Goal: Task Accomplishment & Management: Use online tool/utility

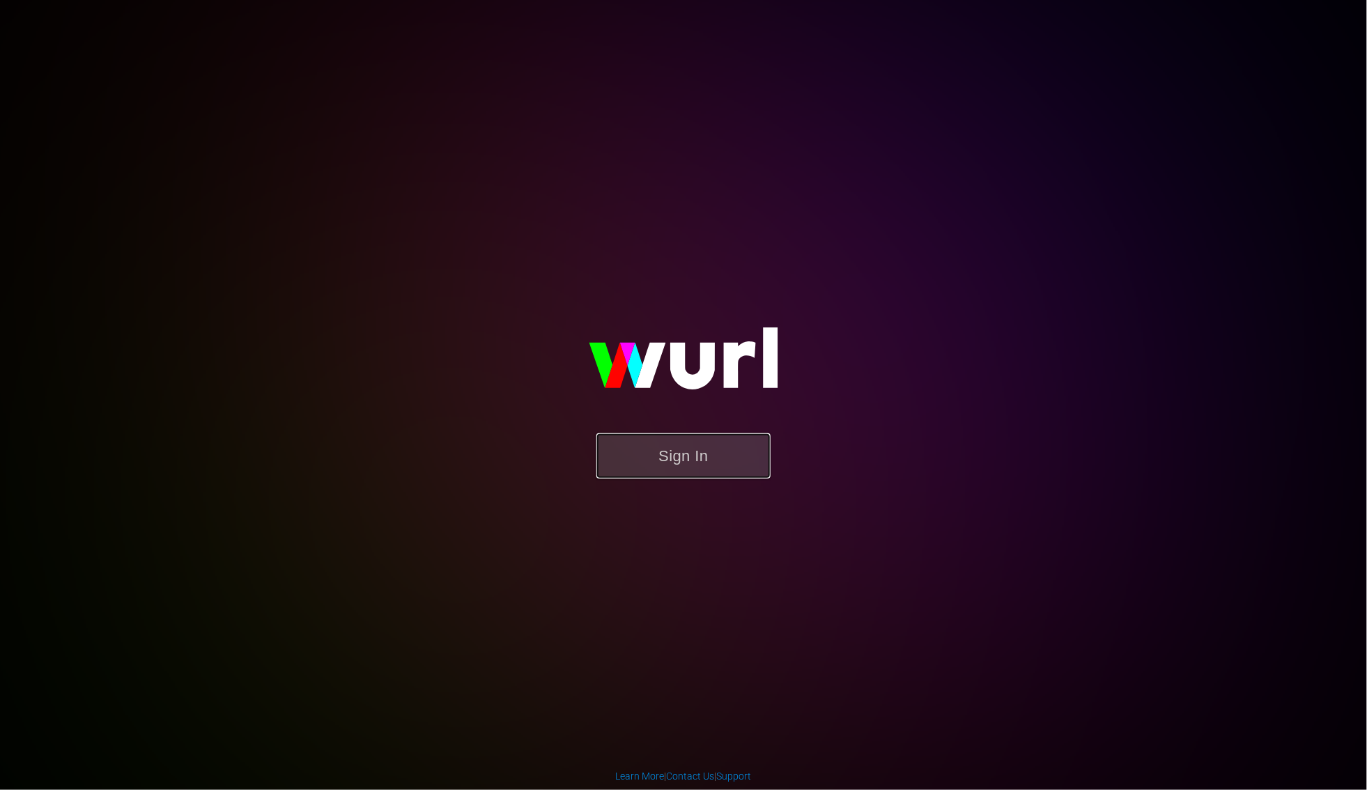
click at [729, 442] on button "Sign In" at bounding box center [684, 455] width 174 height 45
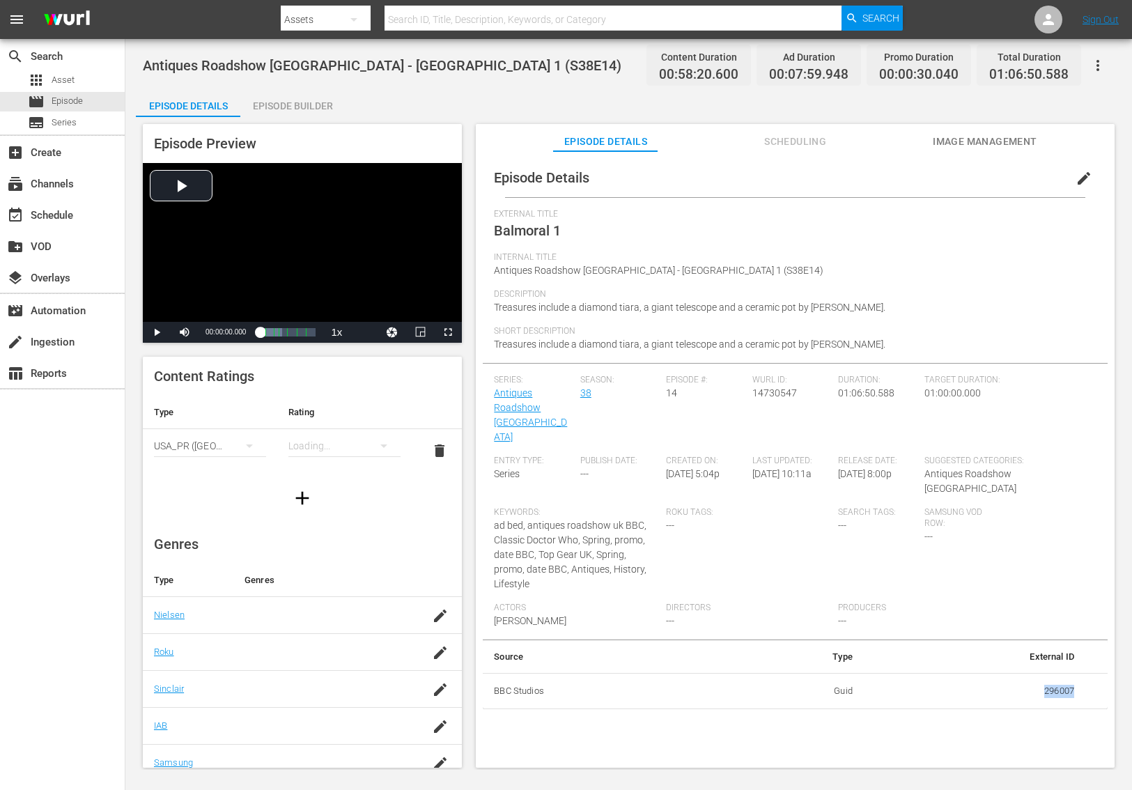
drag, startPoint x: 1075, startPoint y: 645, endPoint x: 1033, endPoint y: 645, distance: 42.5
click at [1033, 673] on td "296007" at bounding box center [975, 691] width 222 height 36
copy td "296007"
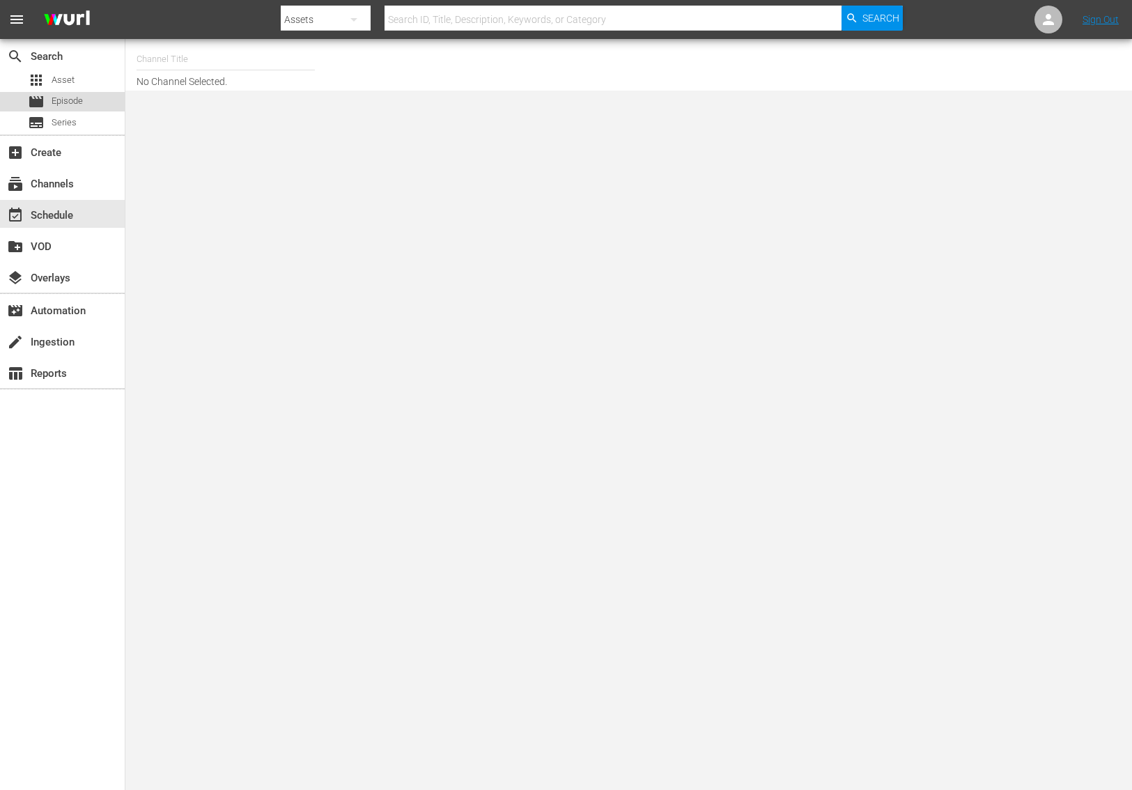
click at [83, 109] on div "movie Episode" at bounding box center [62, 102] width 125 height 20
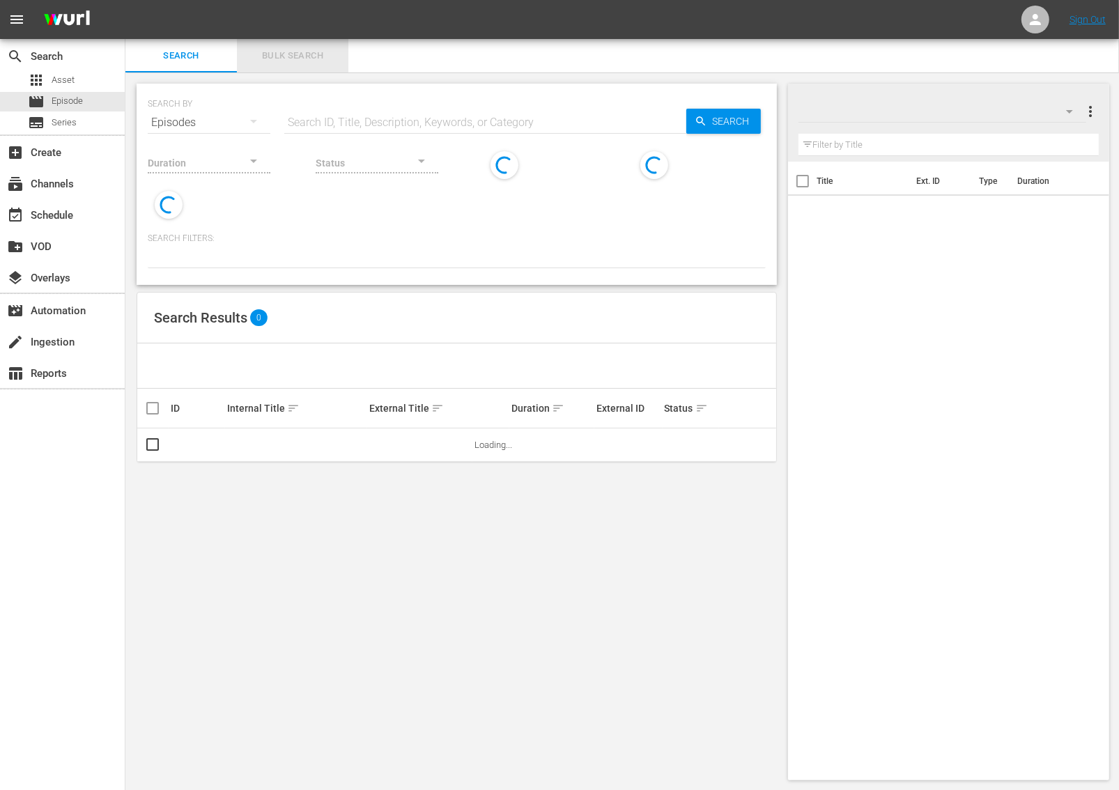
click at [288, 45] on button "Bulk Search" at bounding box center [292, 55] width 111 height 33
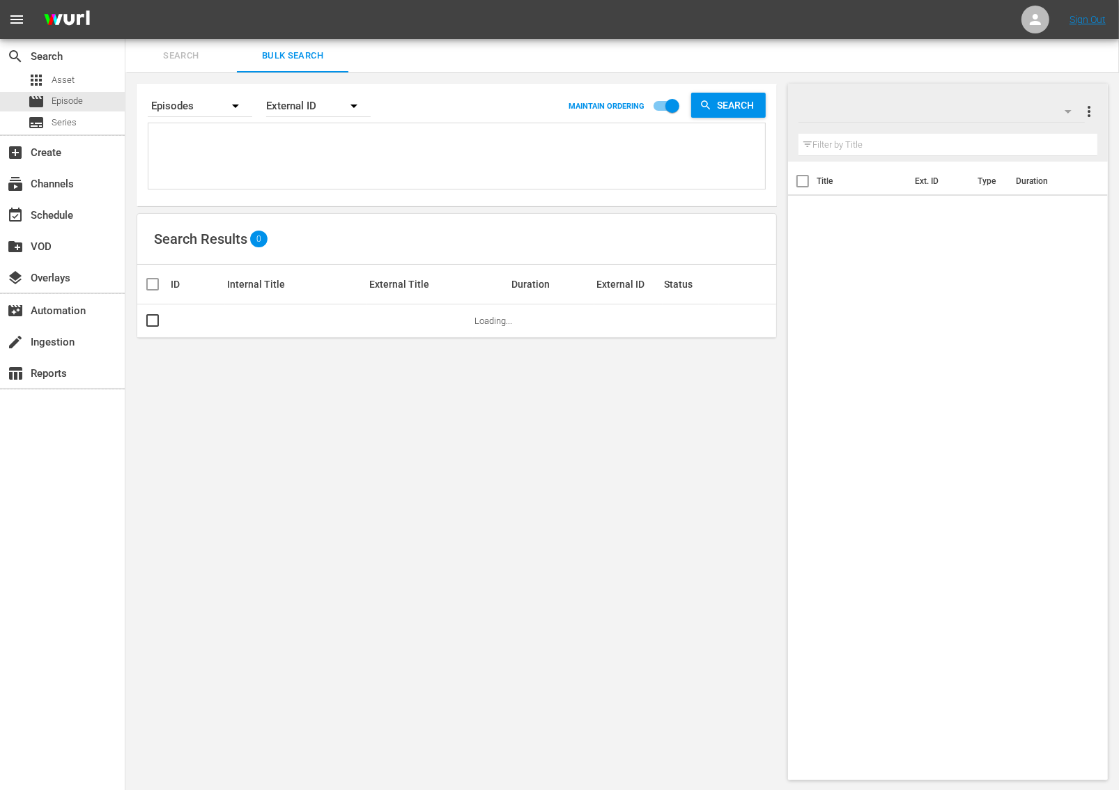
click at [213, 149] on textarea at bounding box center [458, 158] width 613 height 63
paste textarea "296007"
type textarea "296007"
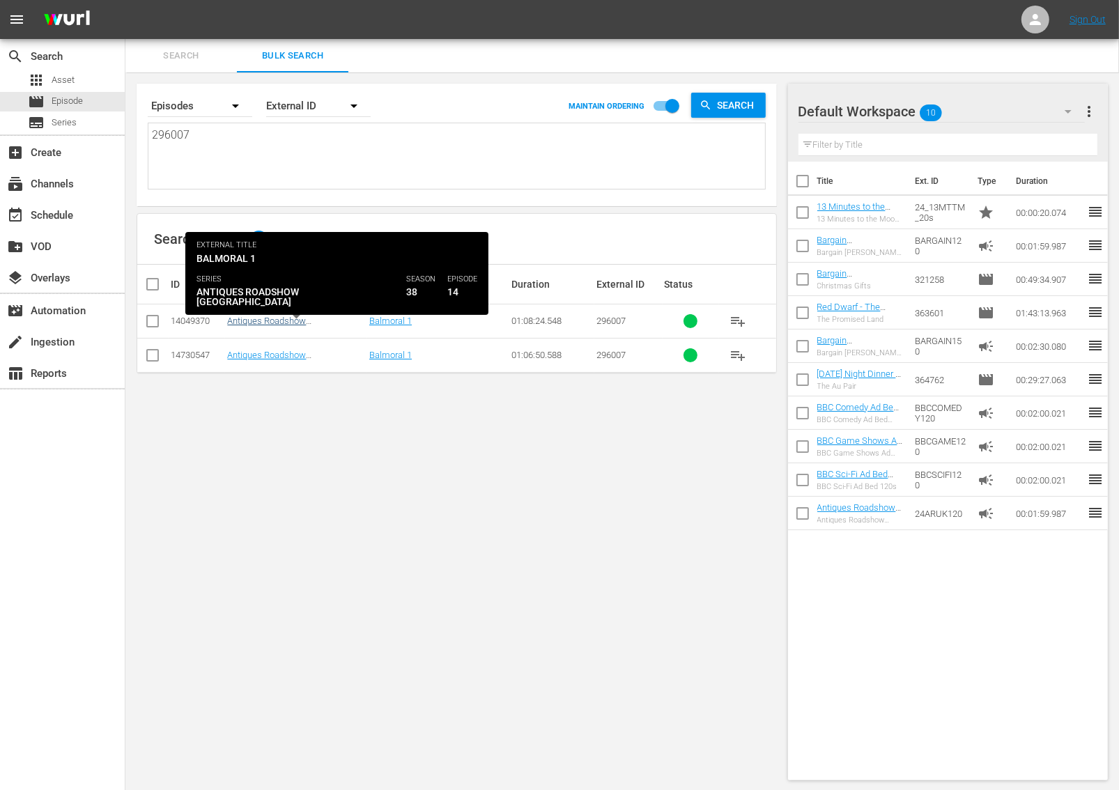
type textarea "296007"
click at [332, 320] on link "Antiques Roadshow UK - Balmoral 1 (S38E14)" at bounding box center [291, 331] width 129 height 31
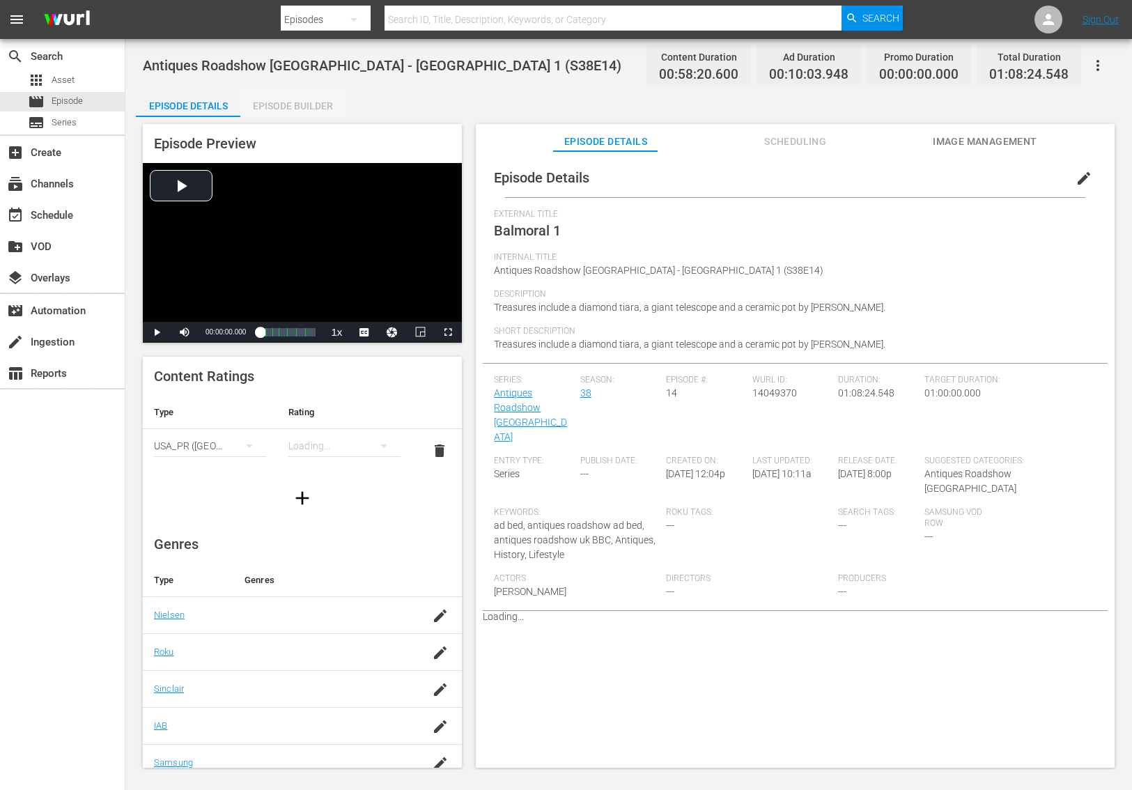
click at [287, 109] on div "Episode Builder" at bounding box center [292, 105] width 105 height 33
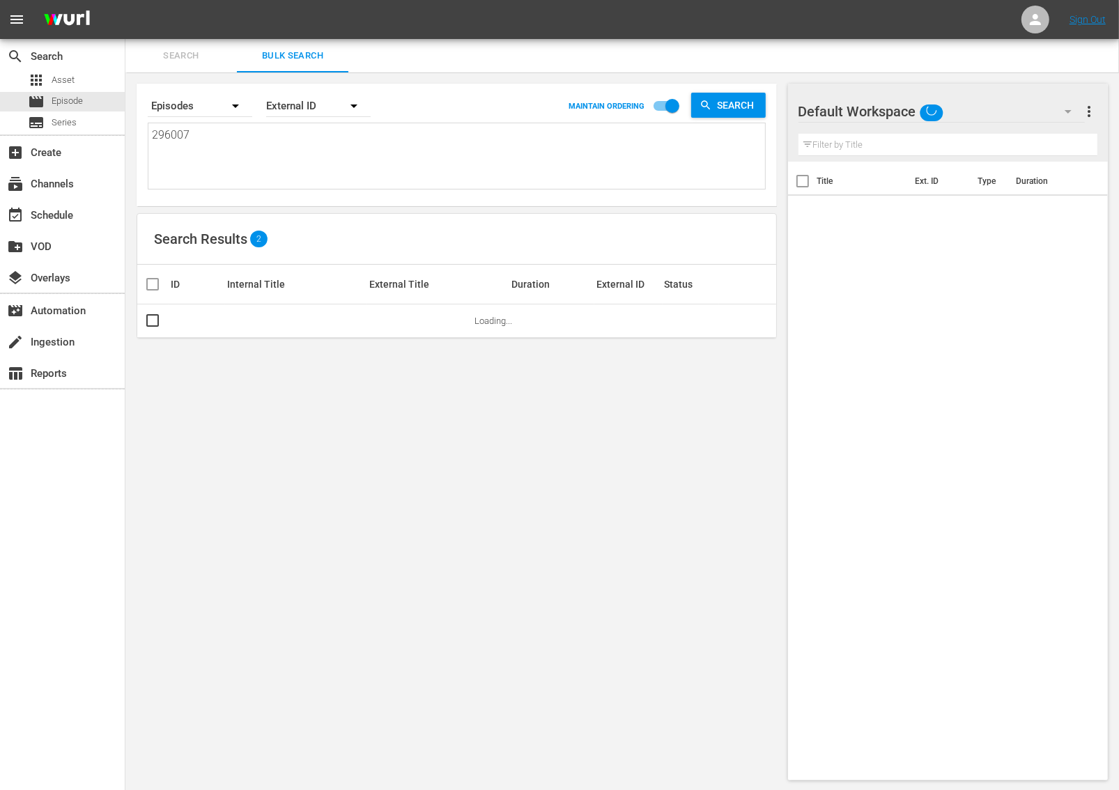
click at [1063, 117] on icon "button" at bounding box center [1068, 111] width 17 height 17
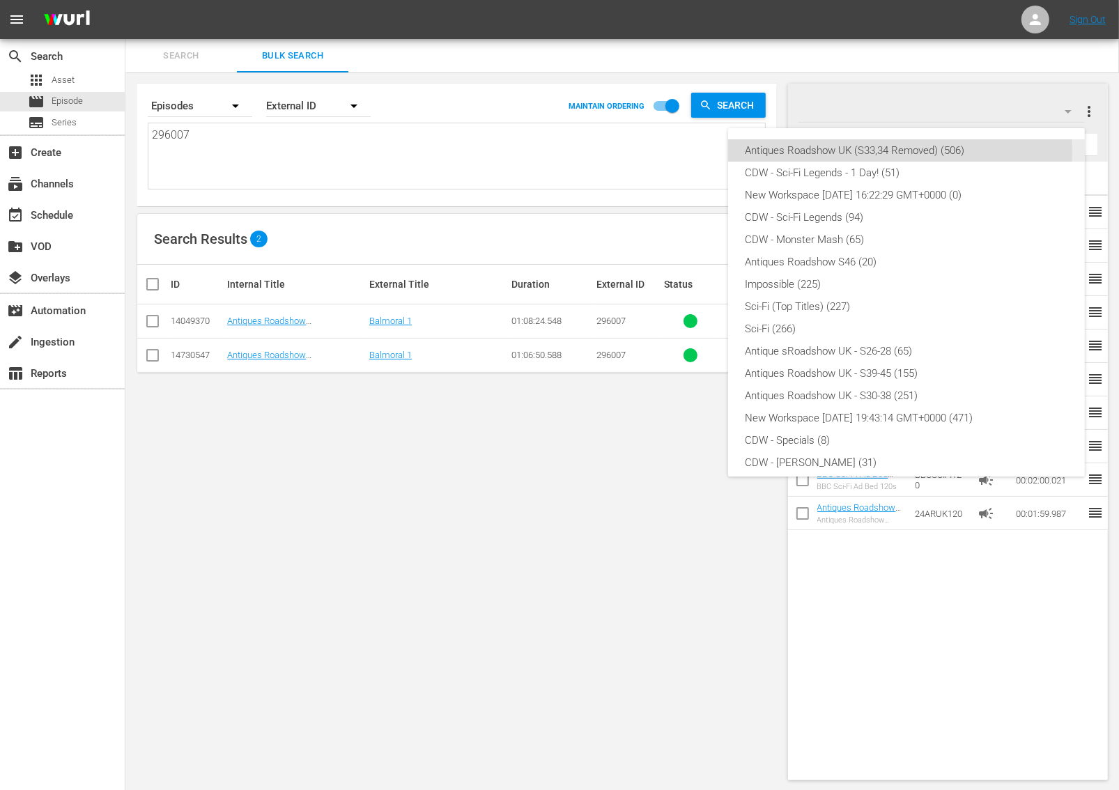
click at [884, 152] on div "Antiques Roadshow UK (S33,34 Removed) (506)" at bounding box center [906, 150] width 323 height 22
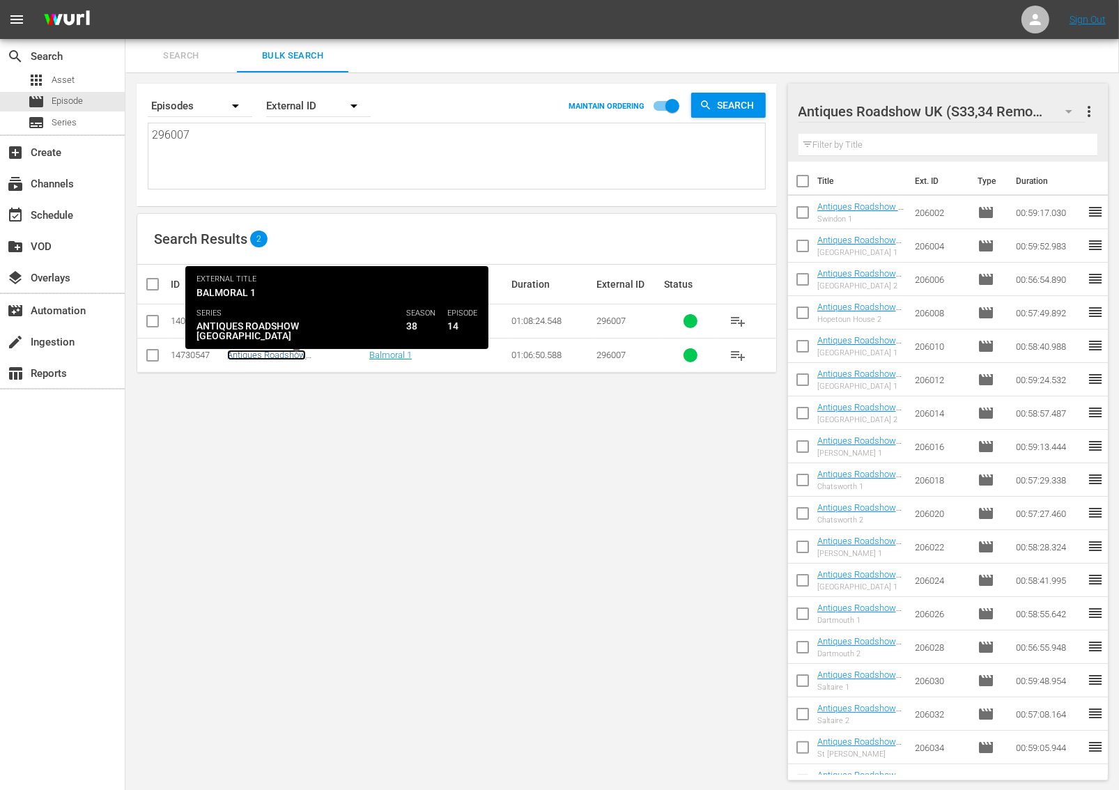
click at [325, 357] on link "Antiques Roadshow UK - Balmoral 1 (S38E14)" at bounding box center [291, 365] width 129 height 31
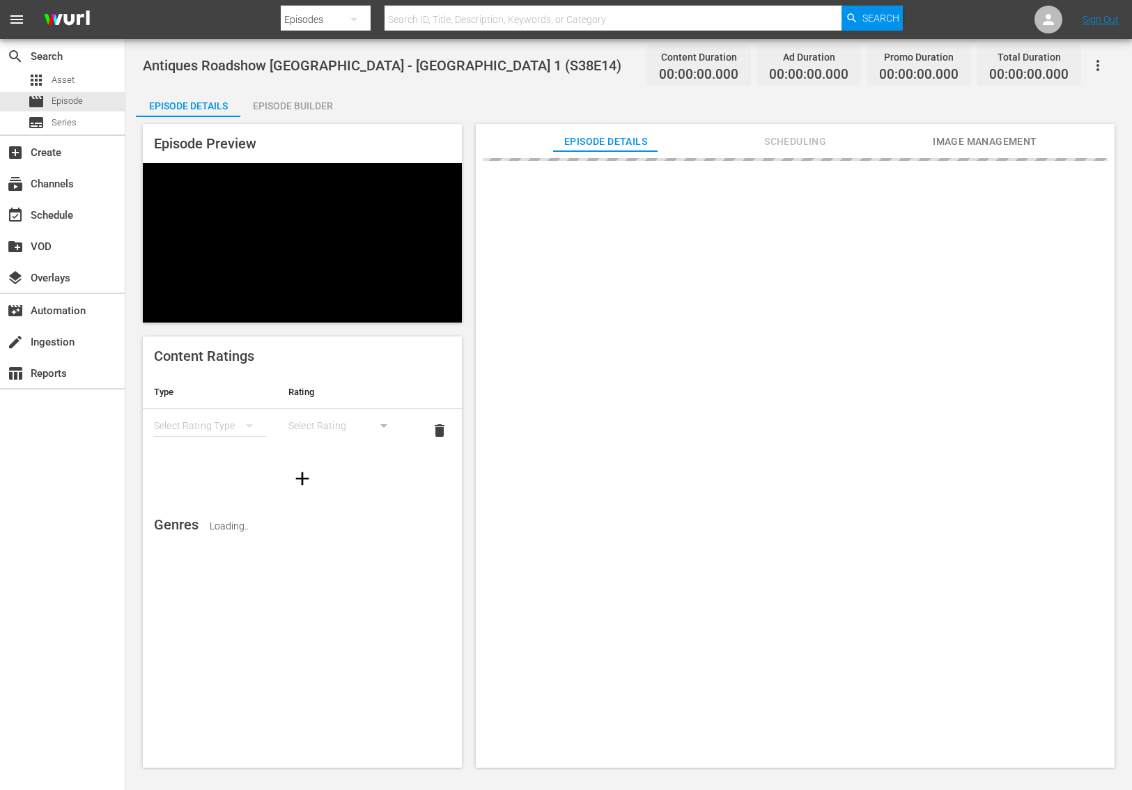
click at [323, 102] on div "Episode Builder" at bounding box center [292, 105] width 105 height 33
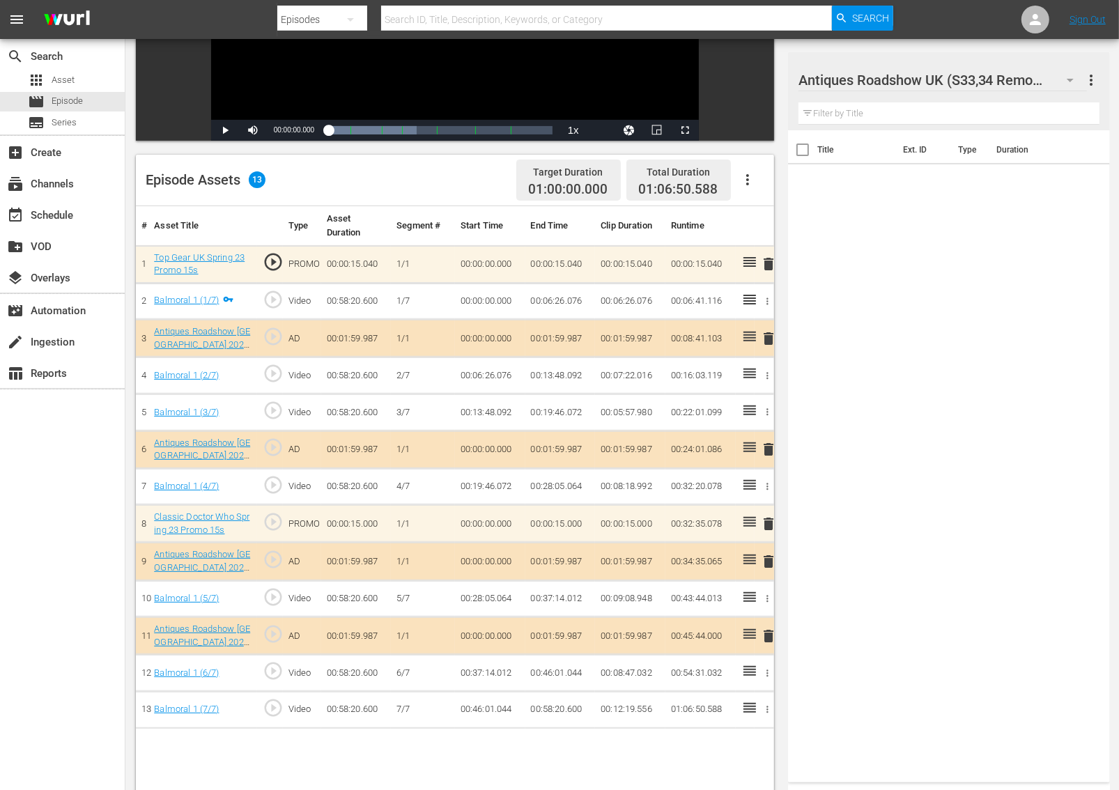
scroll to position [252, 0]
click at [767, 263] on span "delete" at bounding box center [768, 263] width 17 height 17
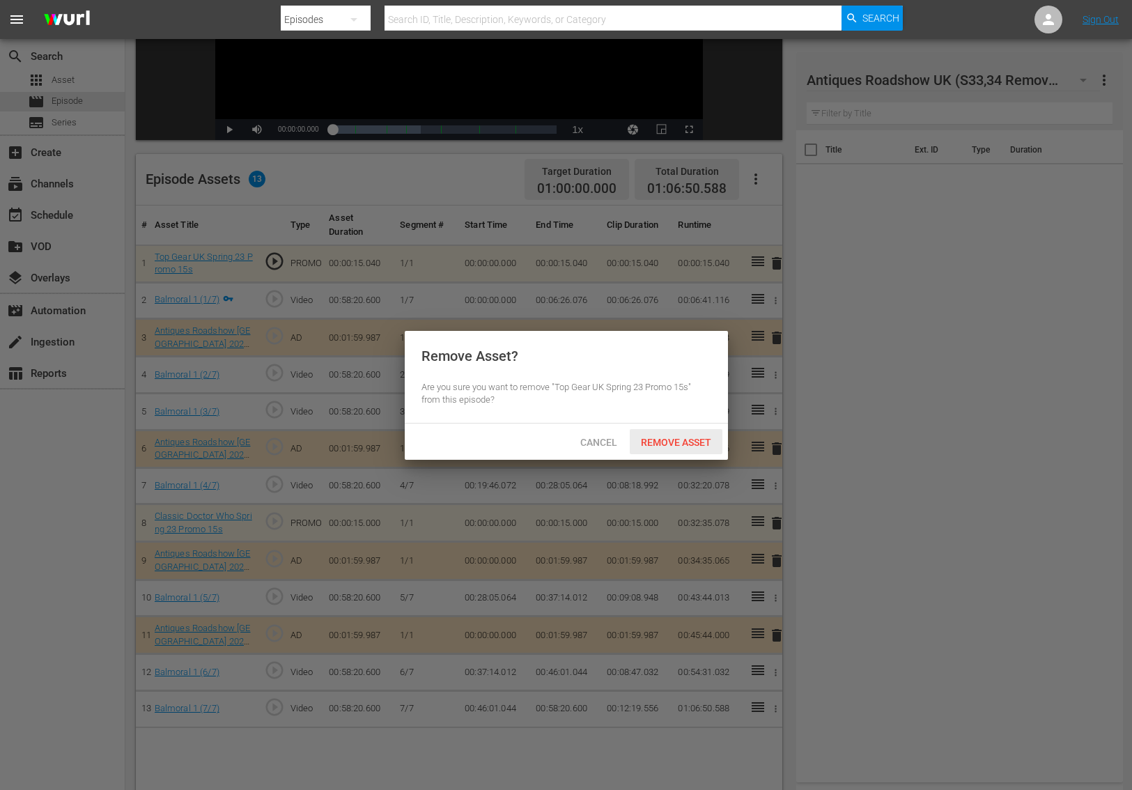
click at [663, 438] on span "Remove Asset" at bounding box center [676, 442] width 93 height 11
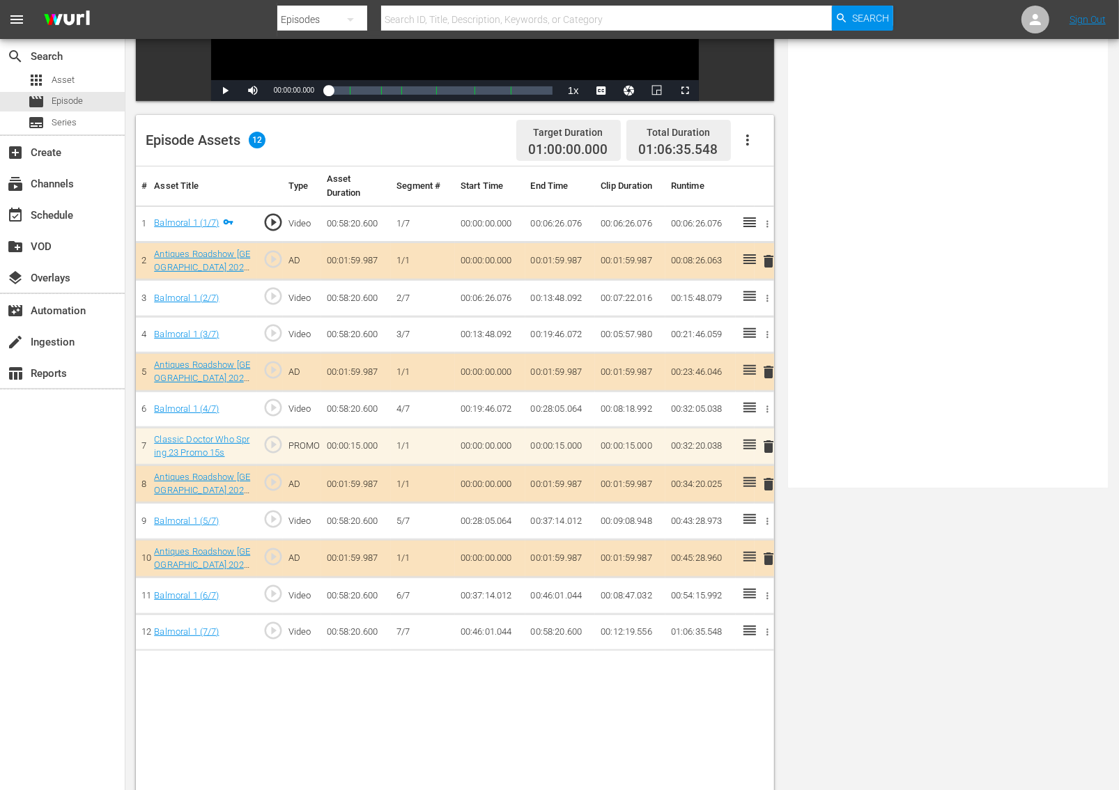
scroll to position [0, 0]
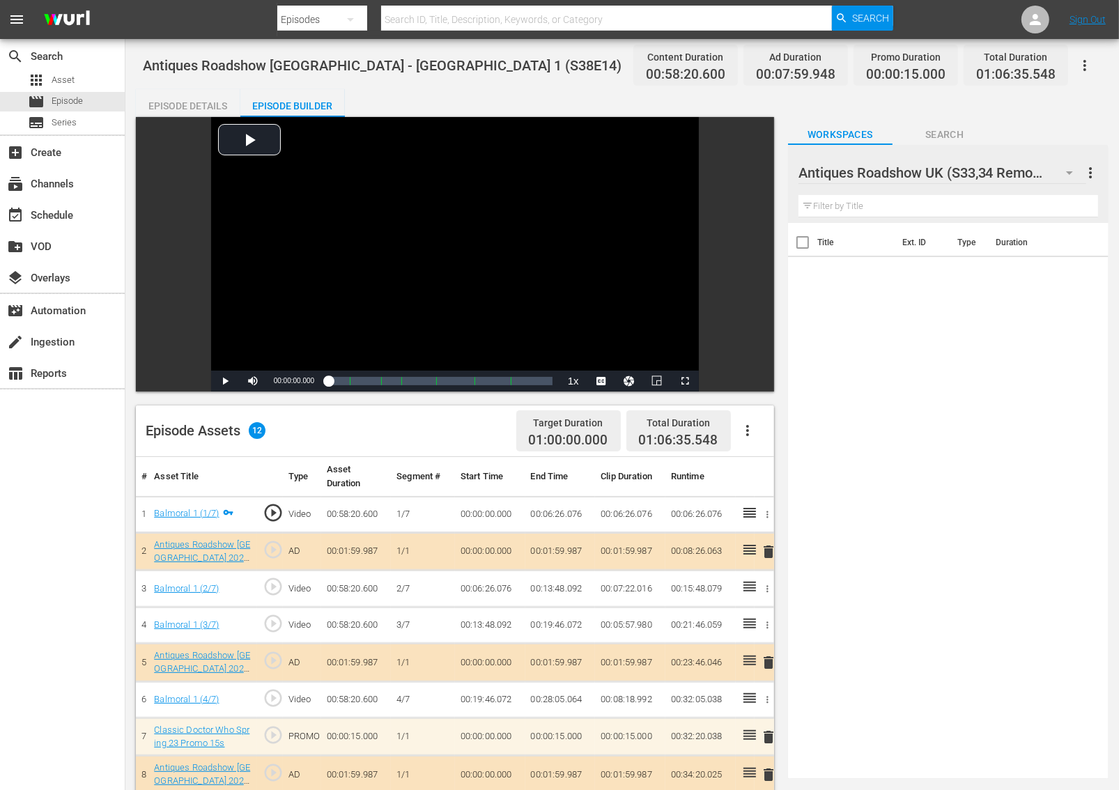
click at [1080, 61] on icon "button" at bounding box center [1085, 65] width 17 height 17
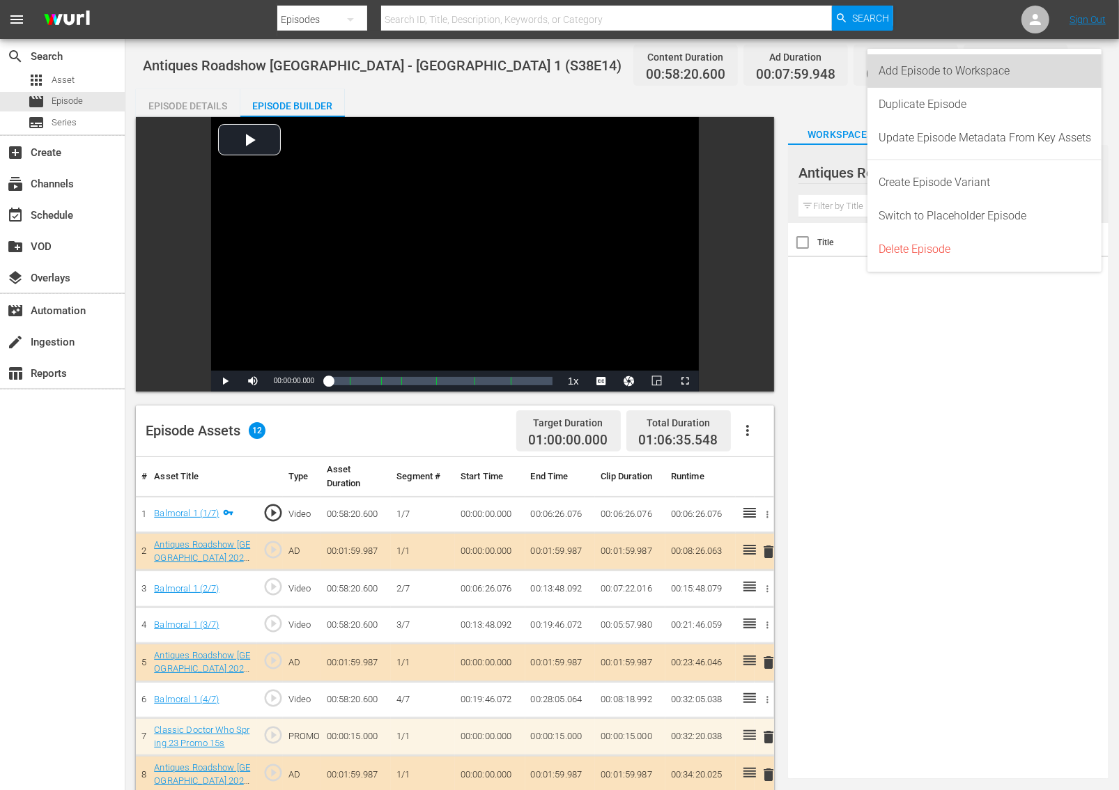
click at [1038, 67] on div "Add Episode to Workspace" at bounding box center [985, 70] width 213 height 33
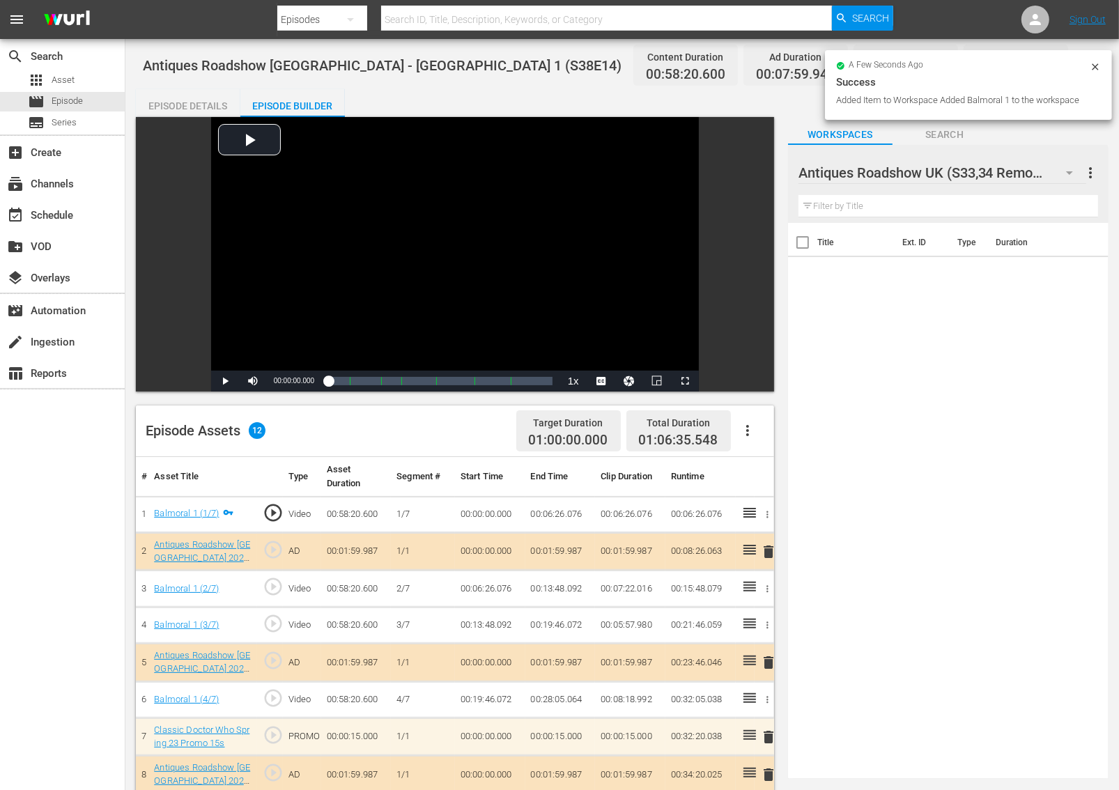
click at [1100, 63] on icon at bounding box center [1095, 66] width 11 height 11
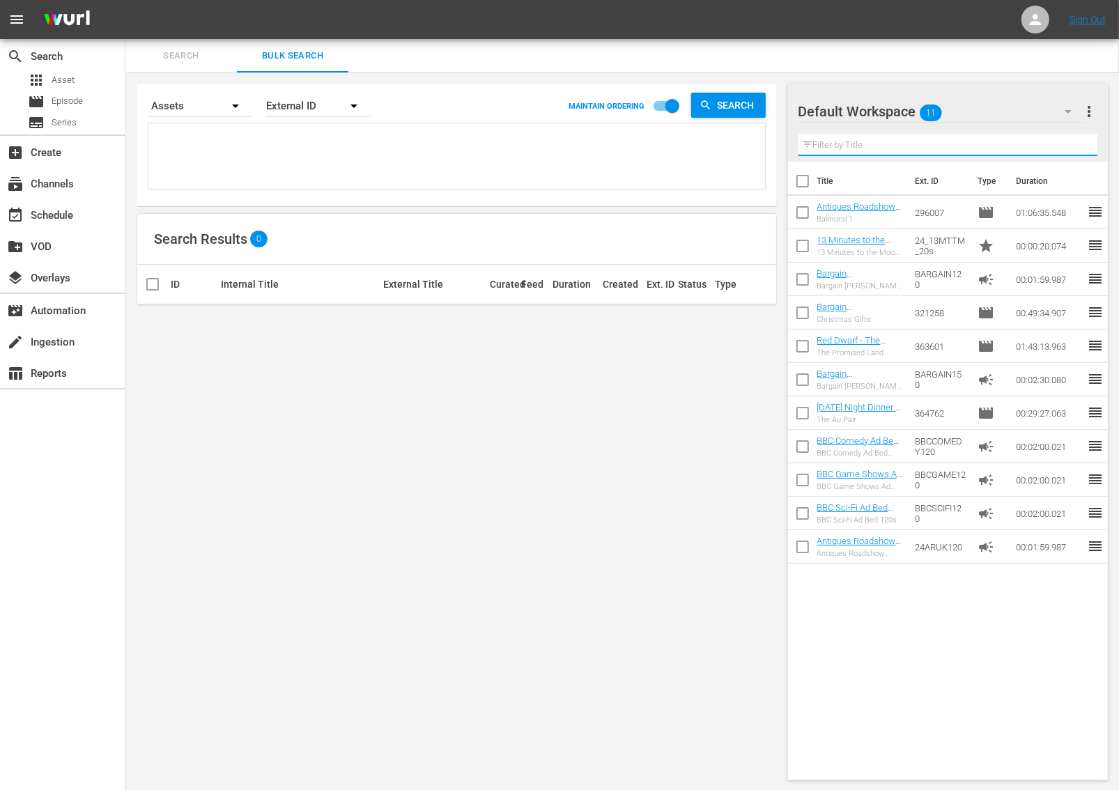
click at [876, 137] on input "text" at bounding box center [948, 145] width 299 height 22
paste input "296007"
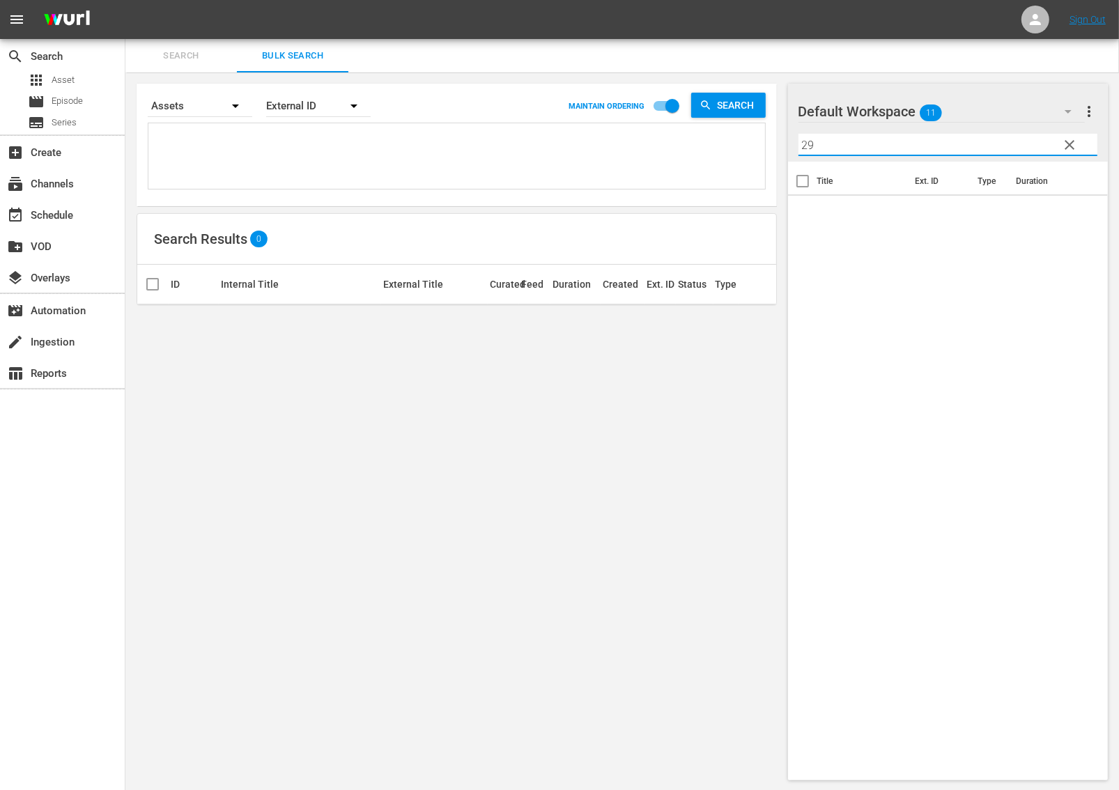
type input "2"
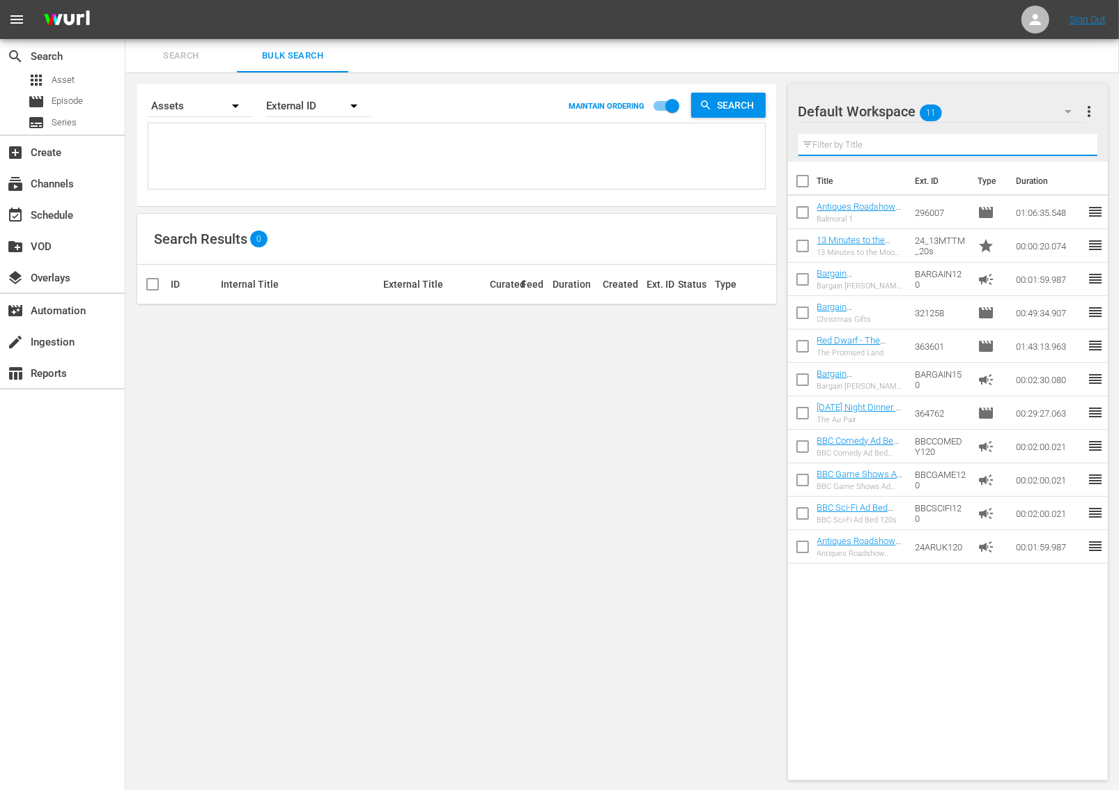
click at [1064, 107] on icon "button" at bounding box center [1068, 111] width 17 height 17
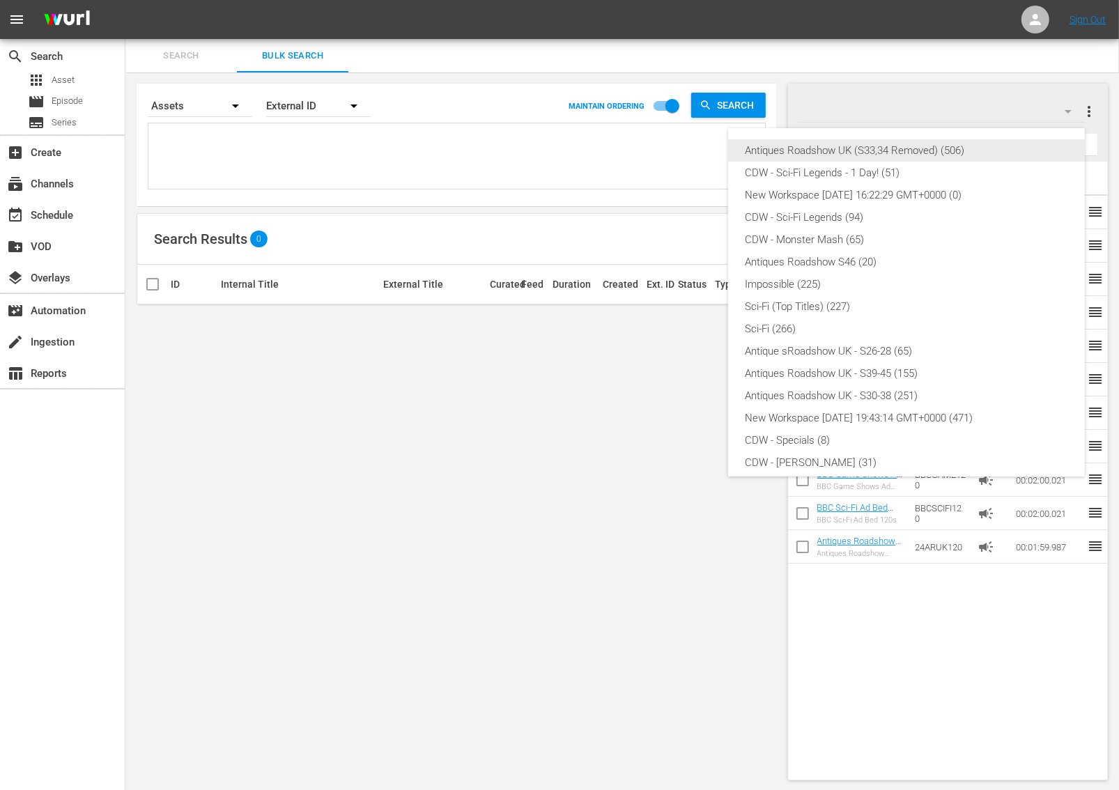
click at [879, 160] on div "Antiques Roadshow UK (S33,34 Removed) (506)" at bounding box center [906, 150] width 323 height 22
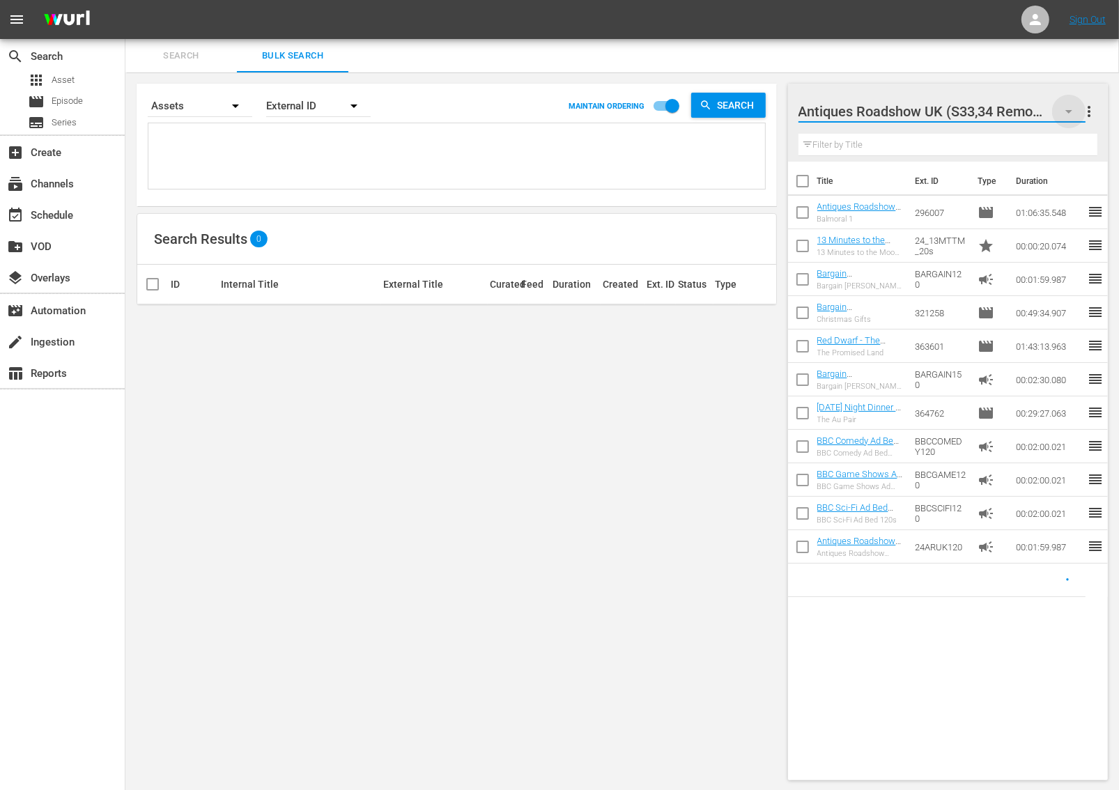
click at [1070, 112] on icon "button" at bounding box center [1069, 111] width 17 height 17
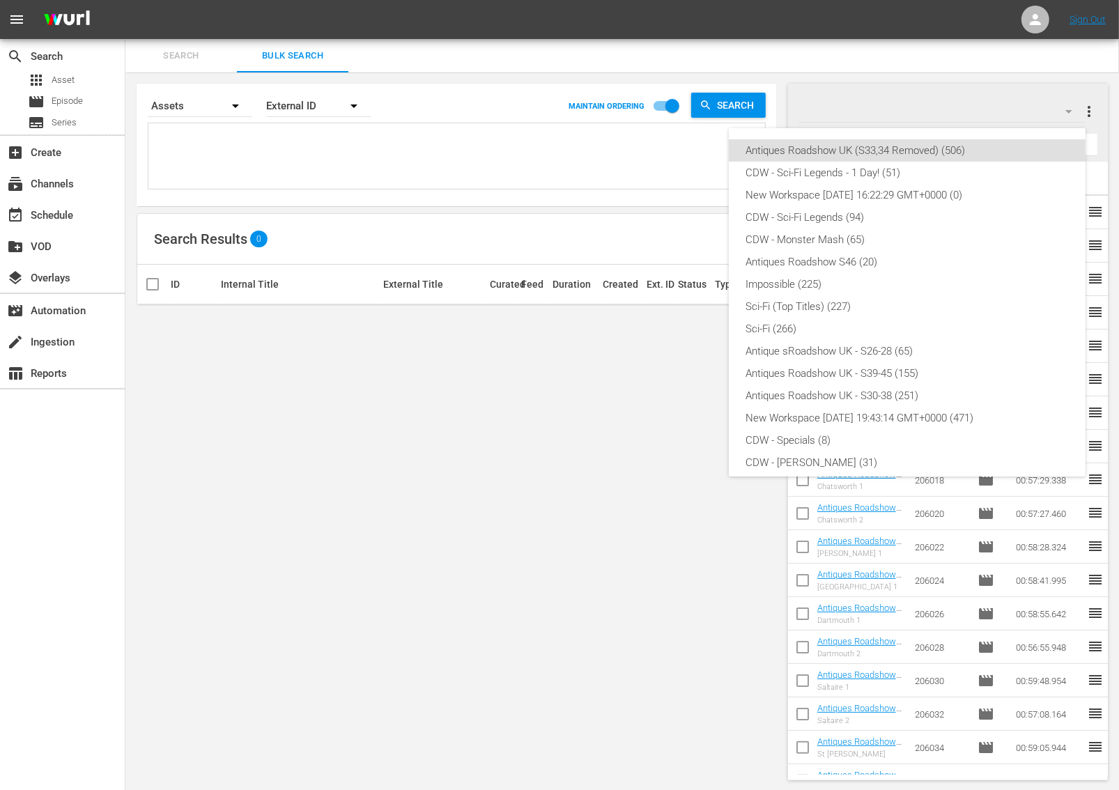
click at [987, 89] on div "Antiques Roadshow UK (S33,34 Removed) (506) CDW - Sci-Fi Legends - 1 Day! (51) …" at bounding box center [559, 395] width 1119 height 790
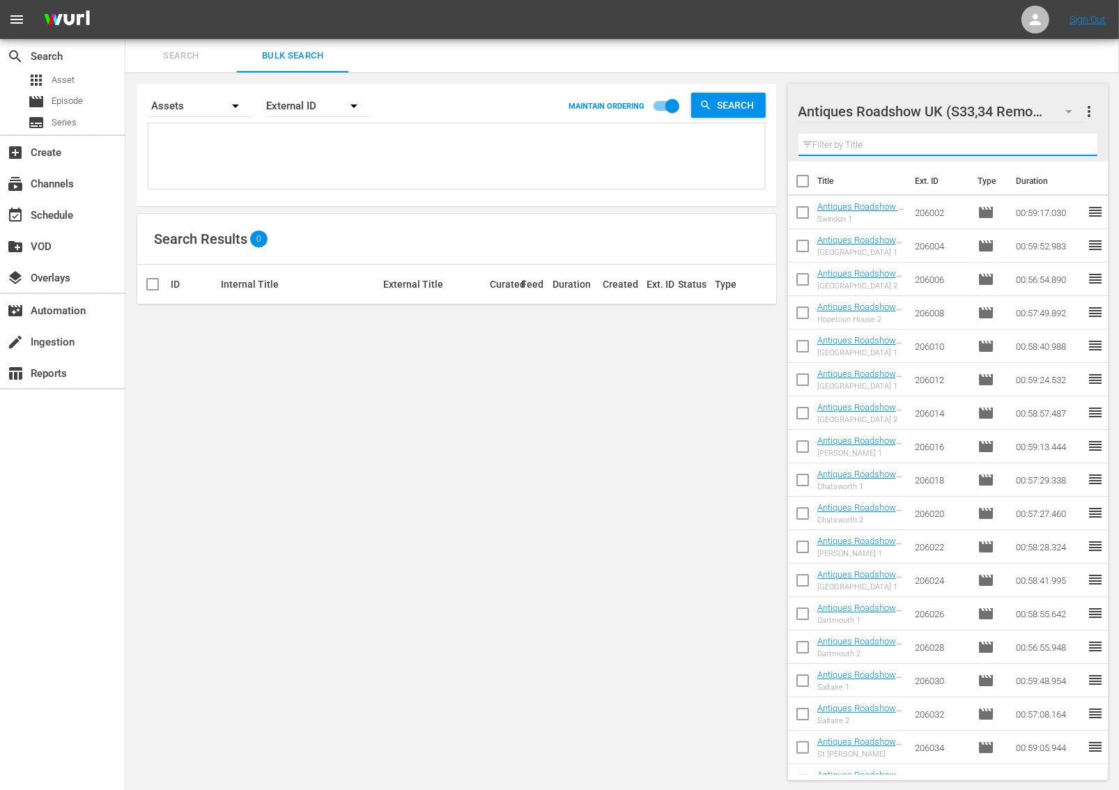
click at [932, 144] on input "text" at bounding box center [948, 145] width 299 height 22
paste input "296007"
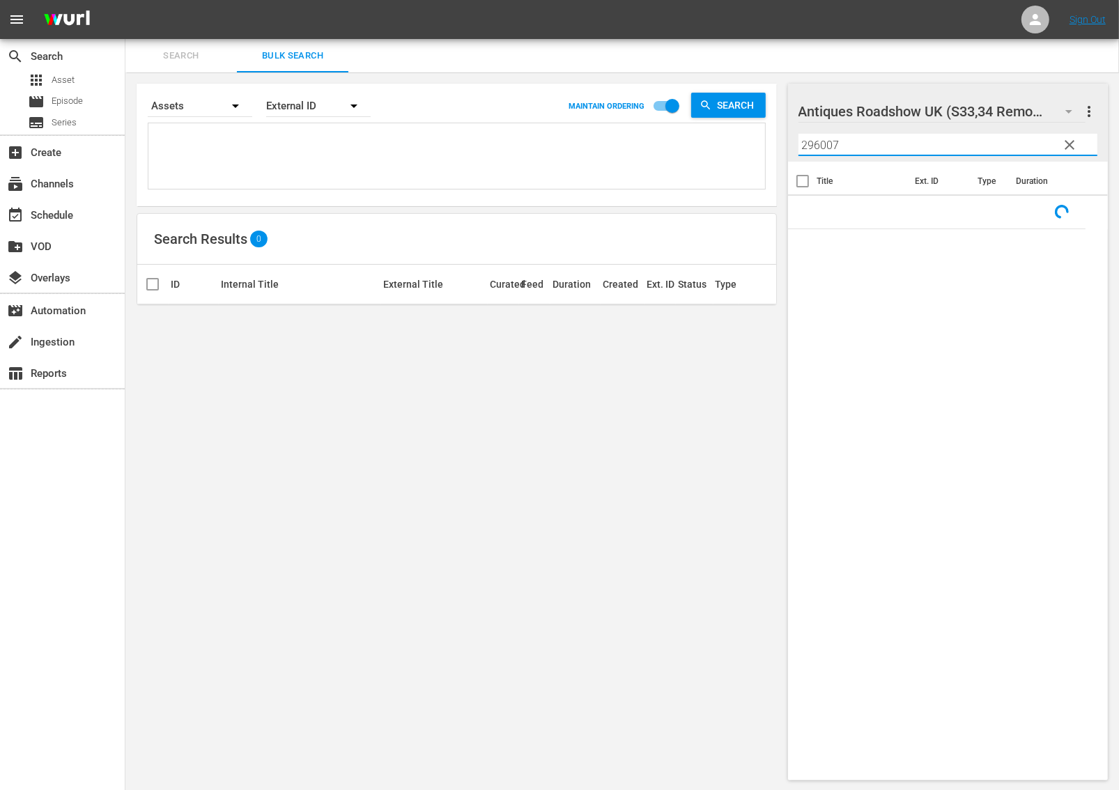
type input "296007"
click at [1088, 114] on span "more_vert" at bounding box center [1090, 111] width 17 height 17
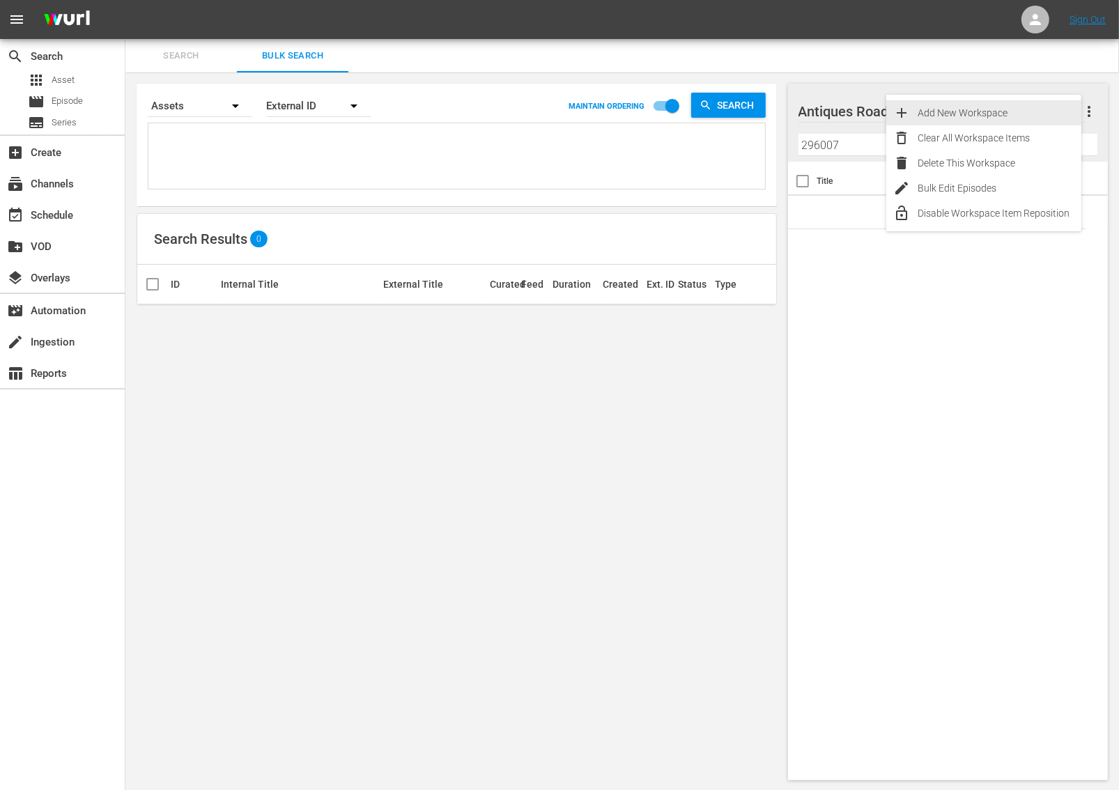
click at [1020, 59] on div "Search Bulk Search" at bounding box center [622, 55] width 994 height 33
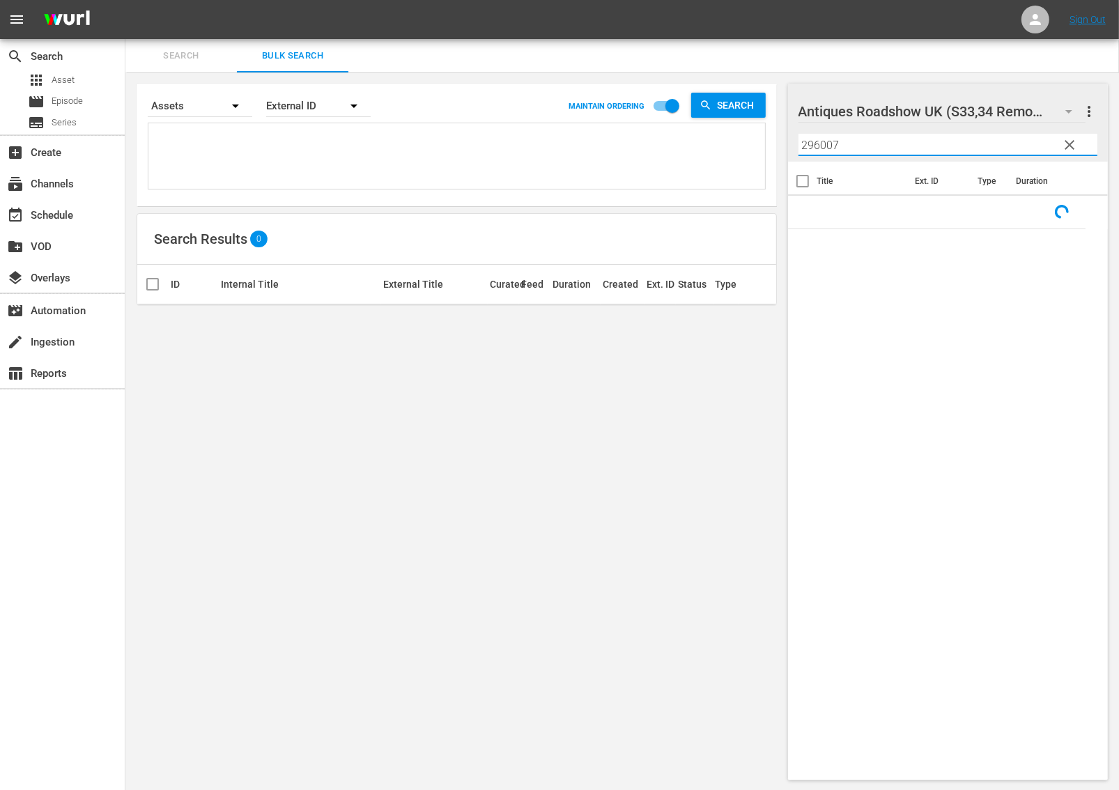
drag, startPoint x: 836, startPoint y: 134, endPoint x: 703, endPoint y: 128, distance: 132.5
click at [703, 128] on div "Search Bulk Search Search By Assets Order By External ID MAINTAIN ORDERING Sear…" at bounding box center [622, 415] width 994 height 753
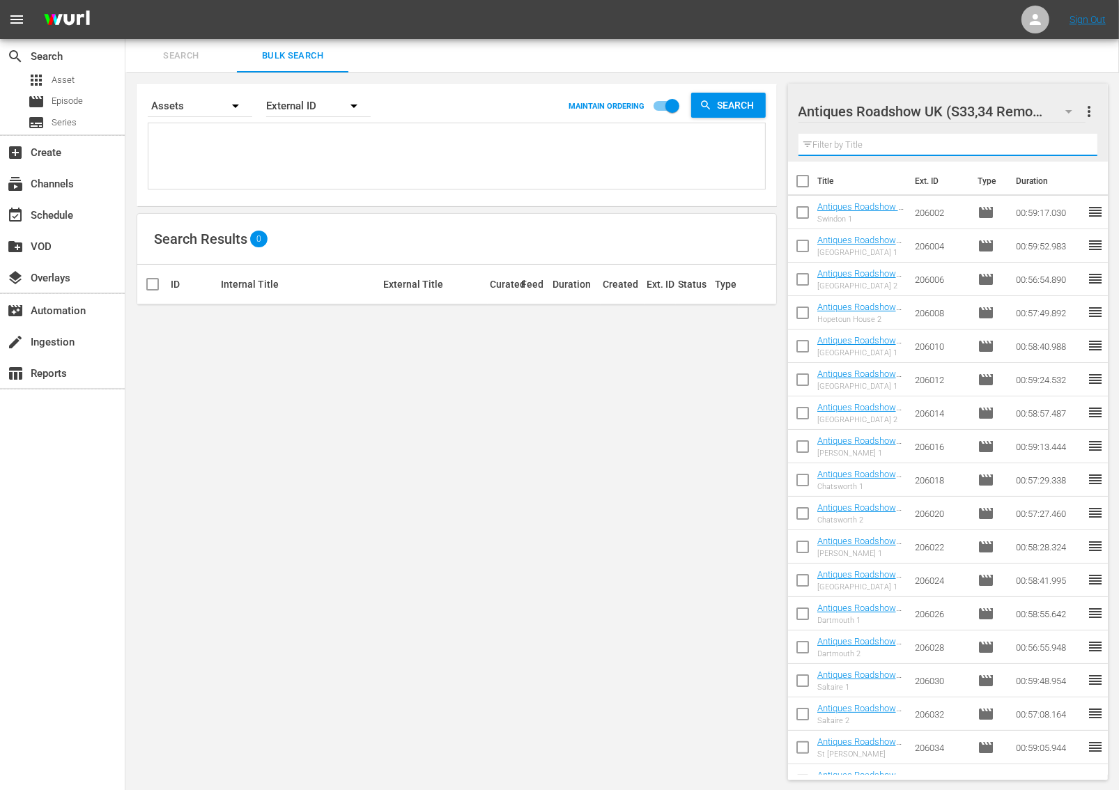
click at [1063, 113] on icon "button" at bounding box center [1069, 111] width 17 height 17
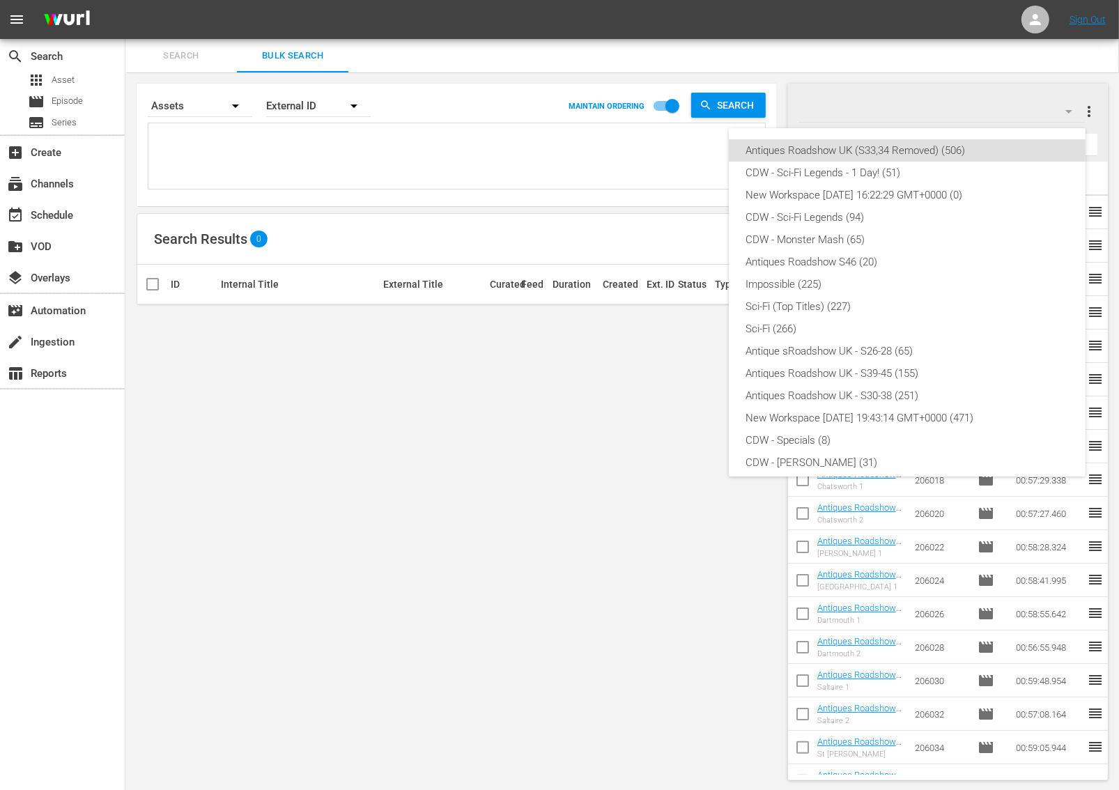
click at [995, 100] on div "Antiques Roadshow UK (S33,34 Removed) (506) CDW - Sci-Fi Legends - 1 Day! (51) …" at bounding box center [559, 395] width 1119 height 790
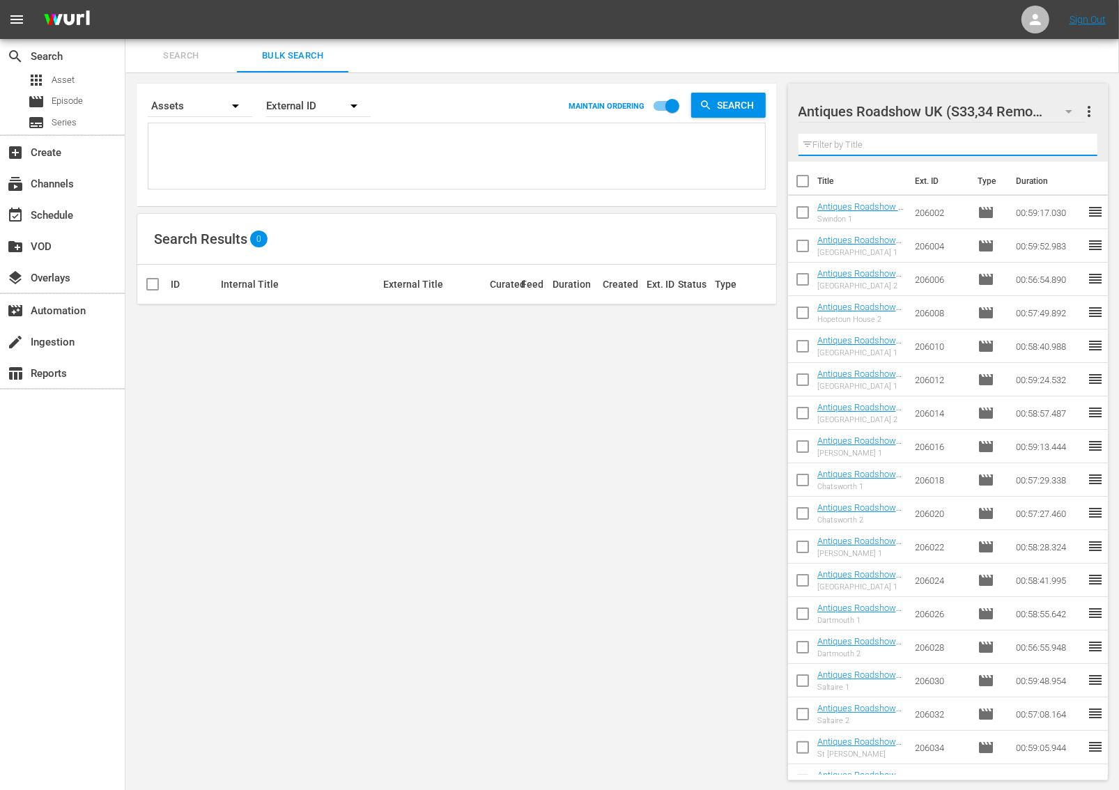
click at [861, 143] on input "text" at bounding box center [948, 145] width 299 height 22
paste input "296007"
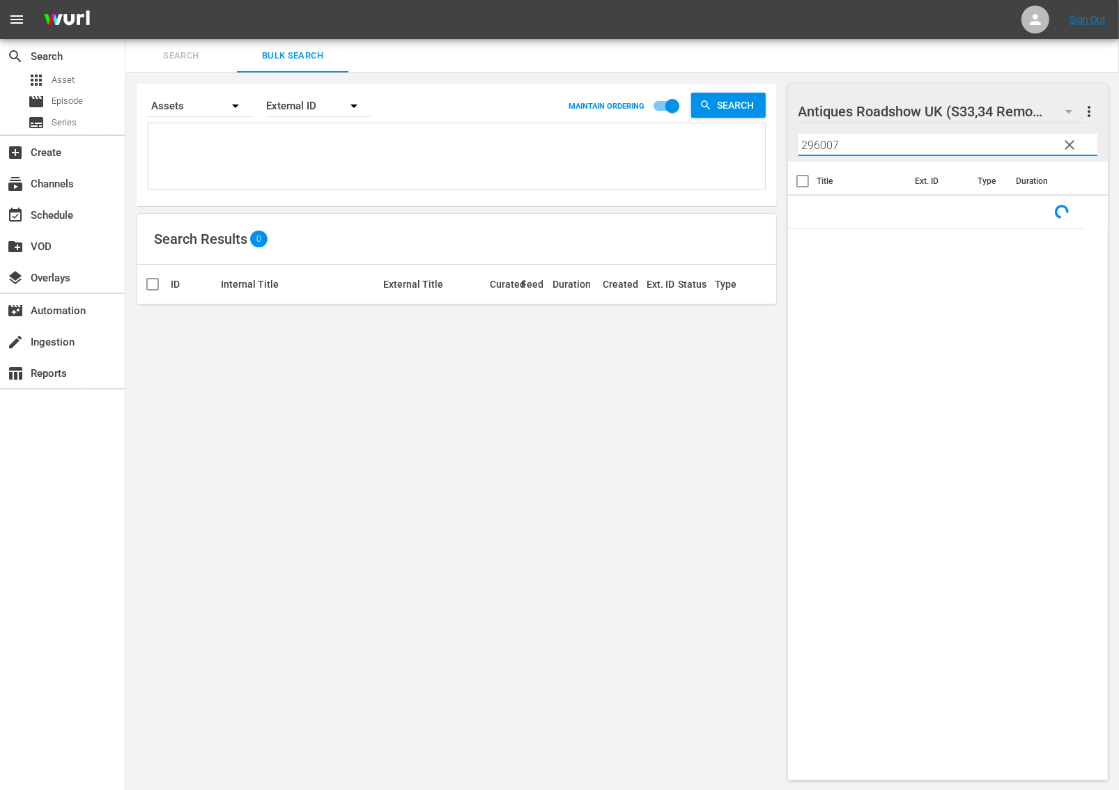
type input "296007"
click at [1067, 145] on span "clear" at bounding box center [1069, 145] width 17 height 17
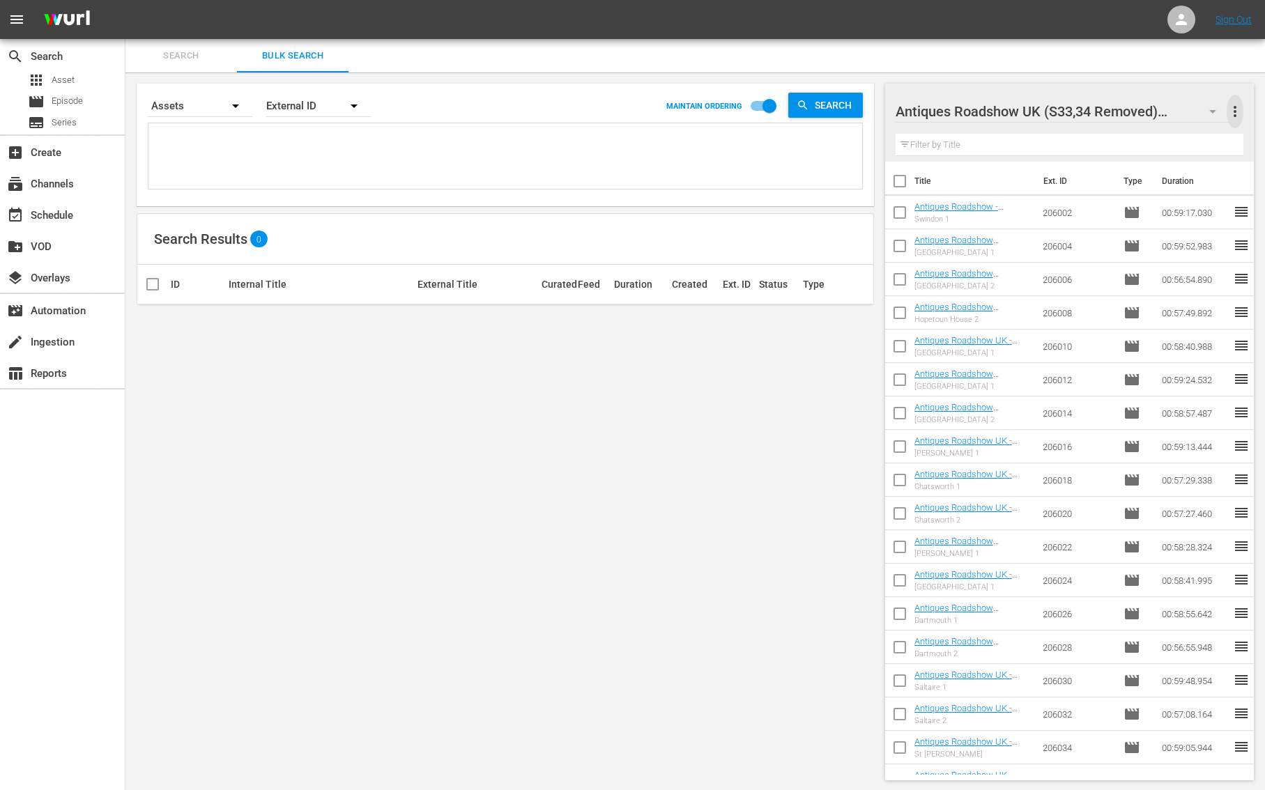
click at [1118, 112] on span "more_vert" at bounding box center [1234, 111] width 17 height 17
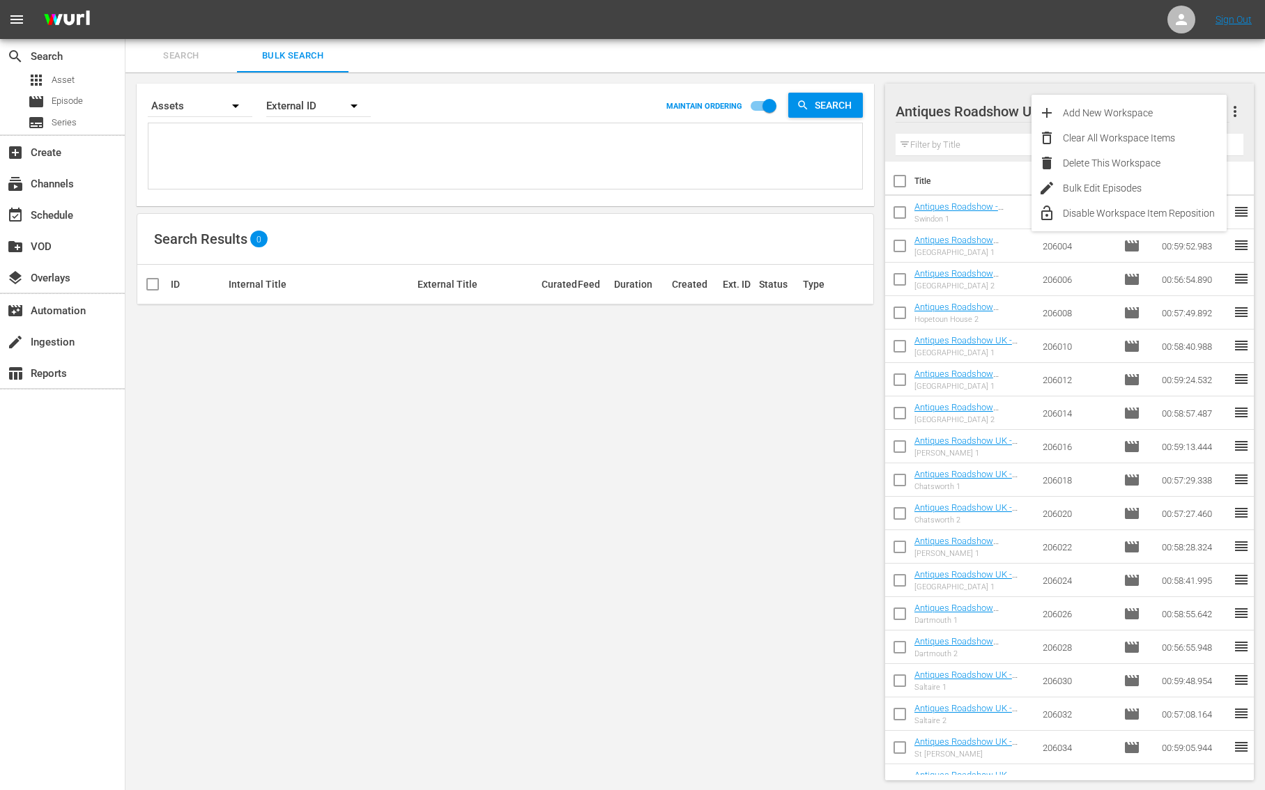
click at [691, 523] on div "Search By Assets Order By External ID MAINTAIN ORDERING Search Search Results 0…" at bounding box center [505, 431] width 760 height 719
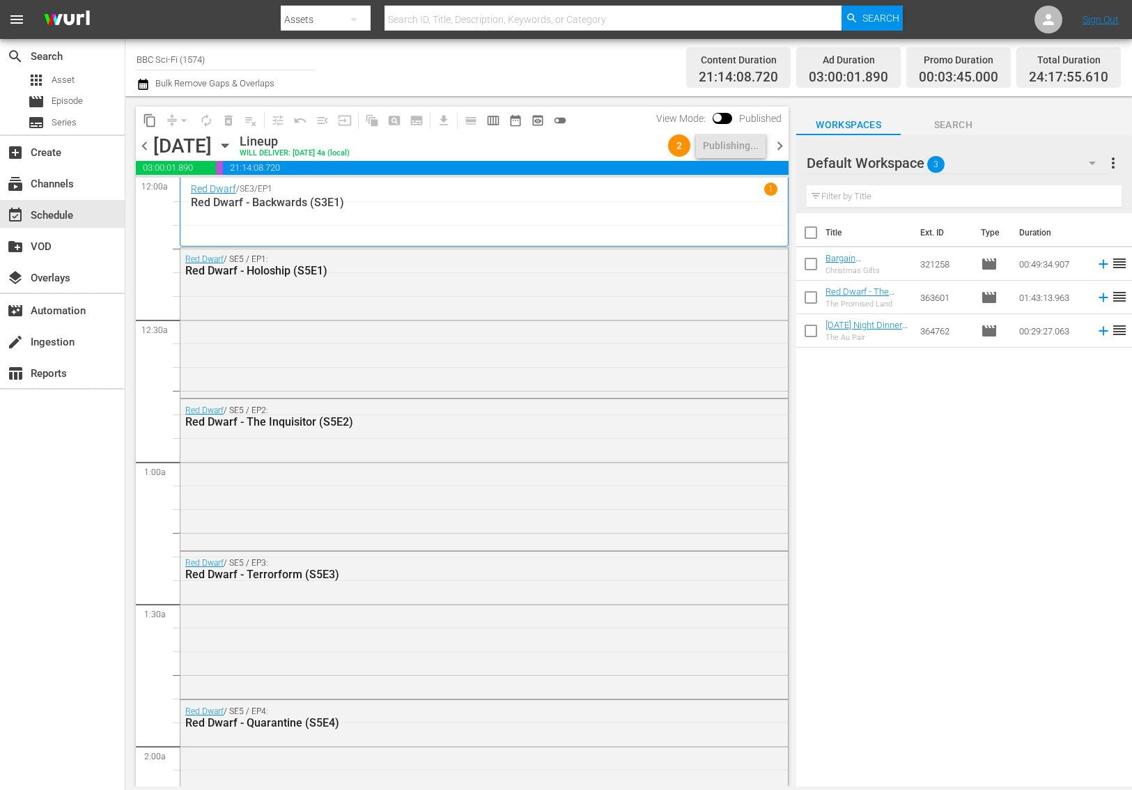
click at [785, 146] on span "chevron_right" at bounding box center [779, 145] width 17 height 17
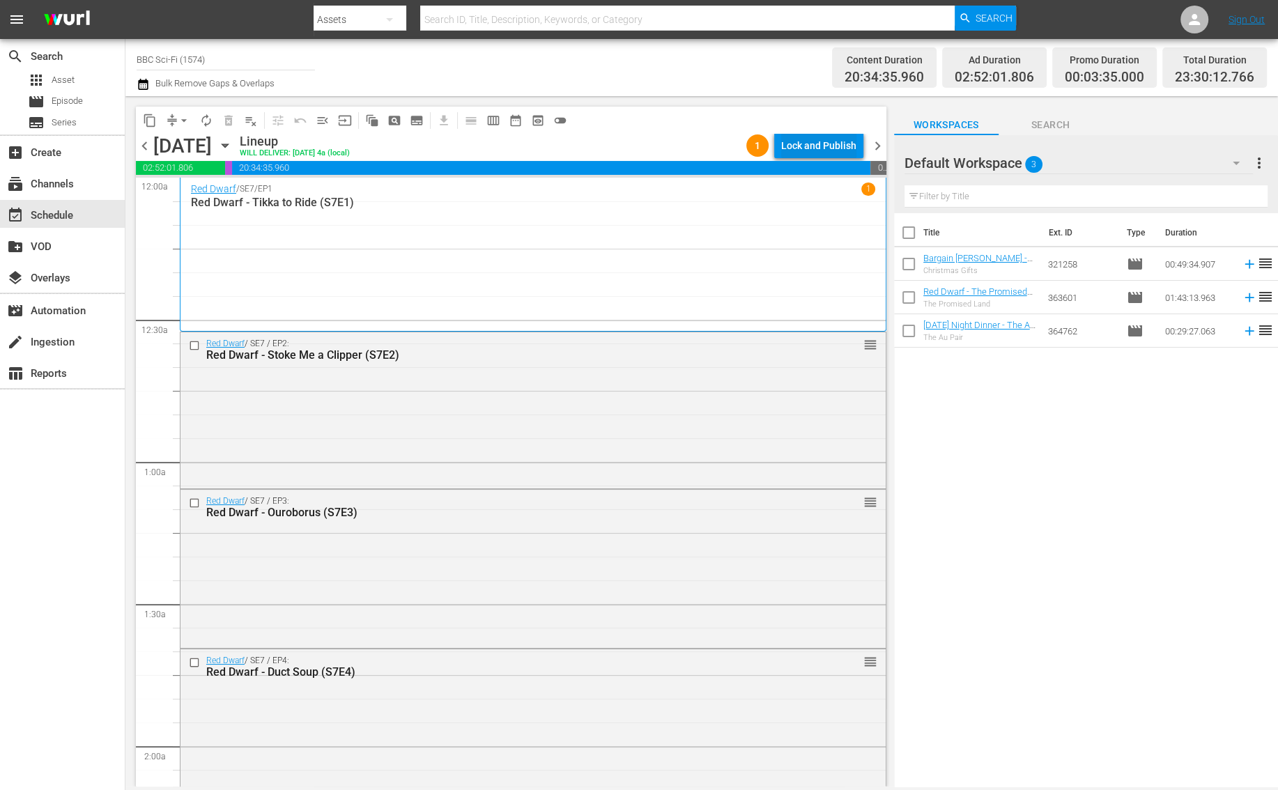
click at [827, 151] on div "Lock and Publish" at bounding box center [818, 145] width 75 height 25
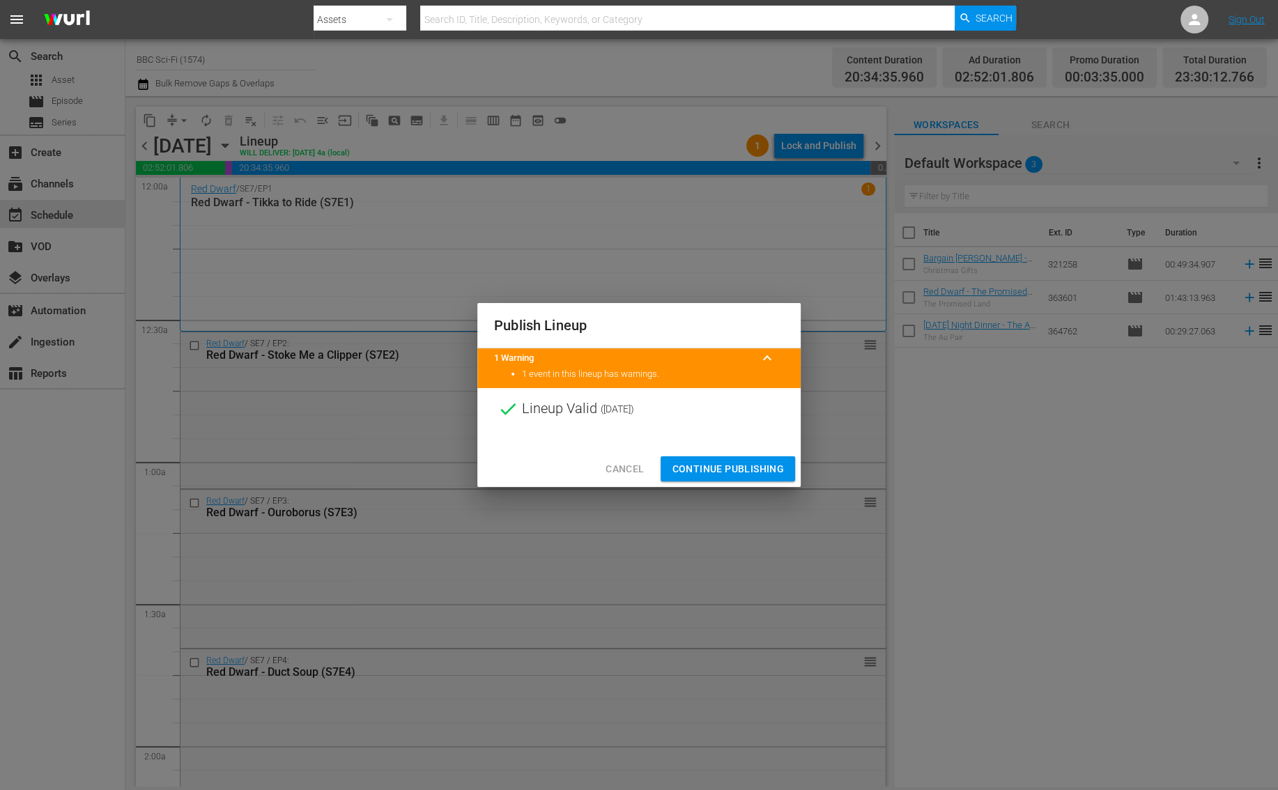
click at [670, 469] on button "Continue Publishing" at bounding box center [728, 469] width 134 height 26
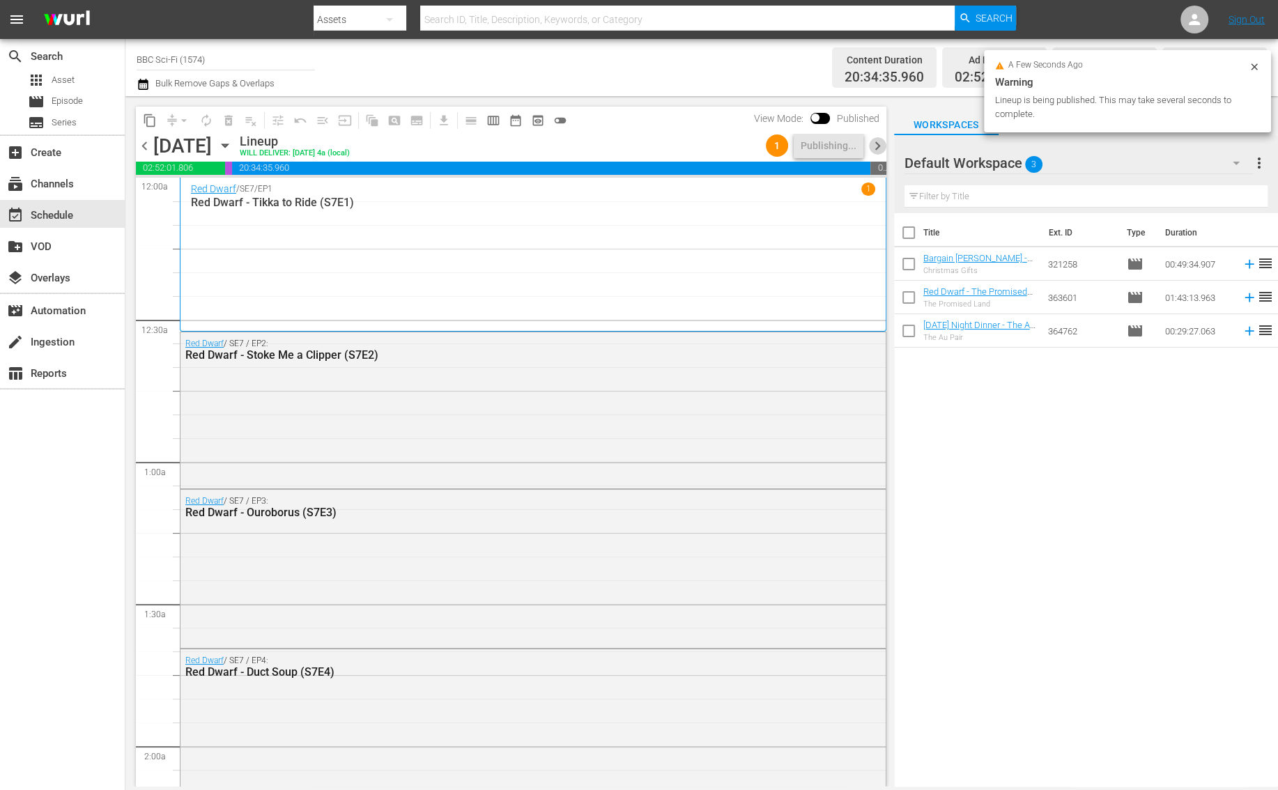
click at [872, 145] on span "chevron_right" at bounding box center [877, 145] width 17 height 17
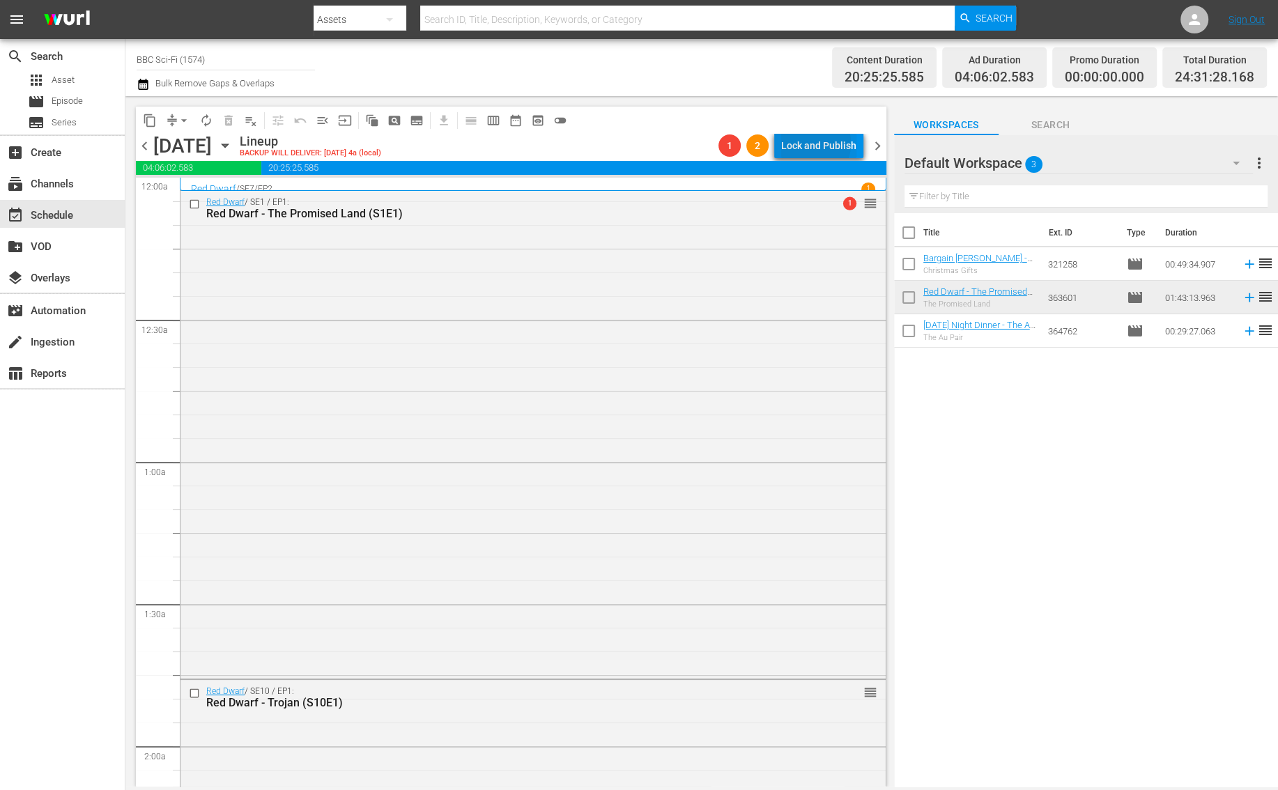
click at [812, 144] on div "Lock and Publish" at bounding box center [818, 145] width 75 height 25
